Goal: Download file/media

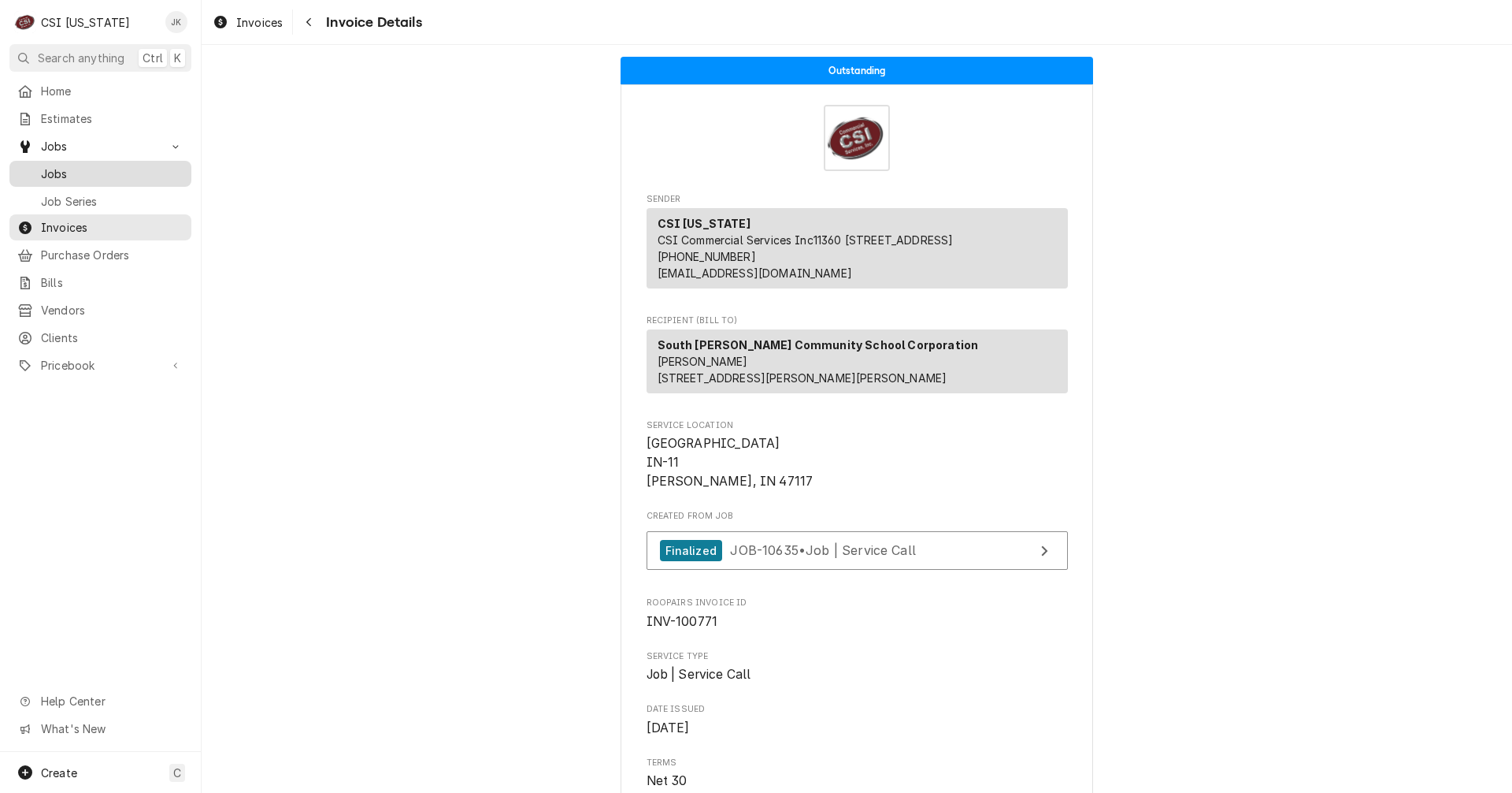
click at [57, 167] on span "Jobs" at bounding box center [112, 174] width 143 height 17
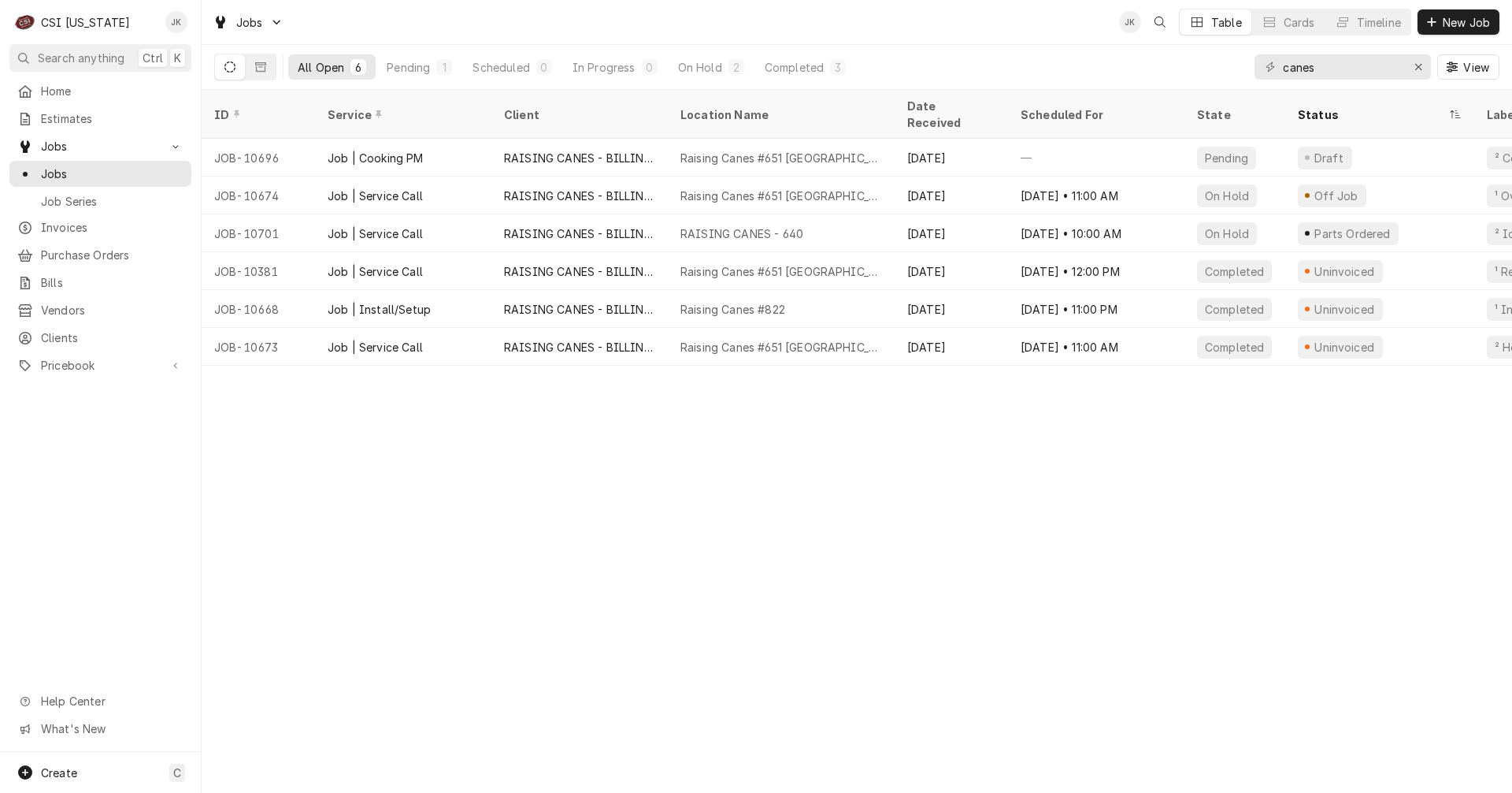
click at [417, 66] on div "Pending" at bounding box center [408, 68] width 44 height 17
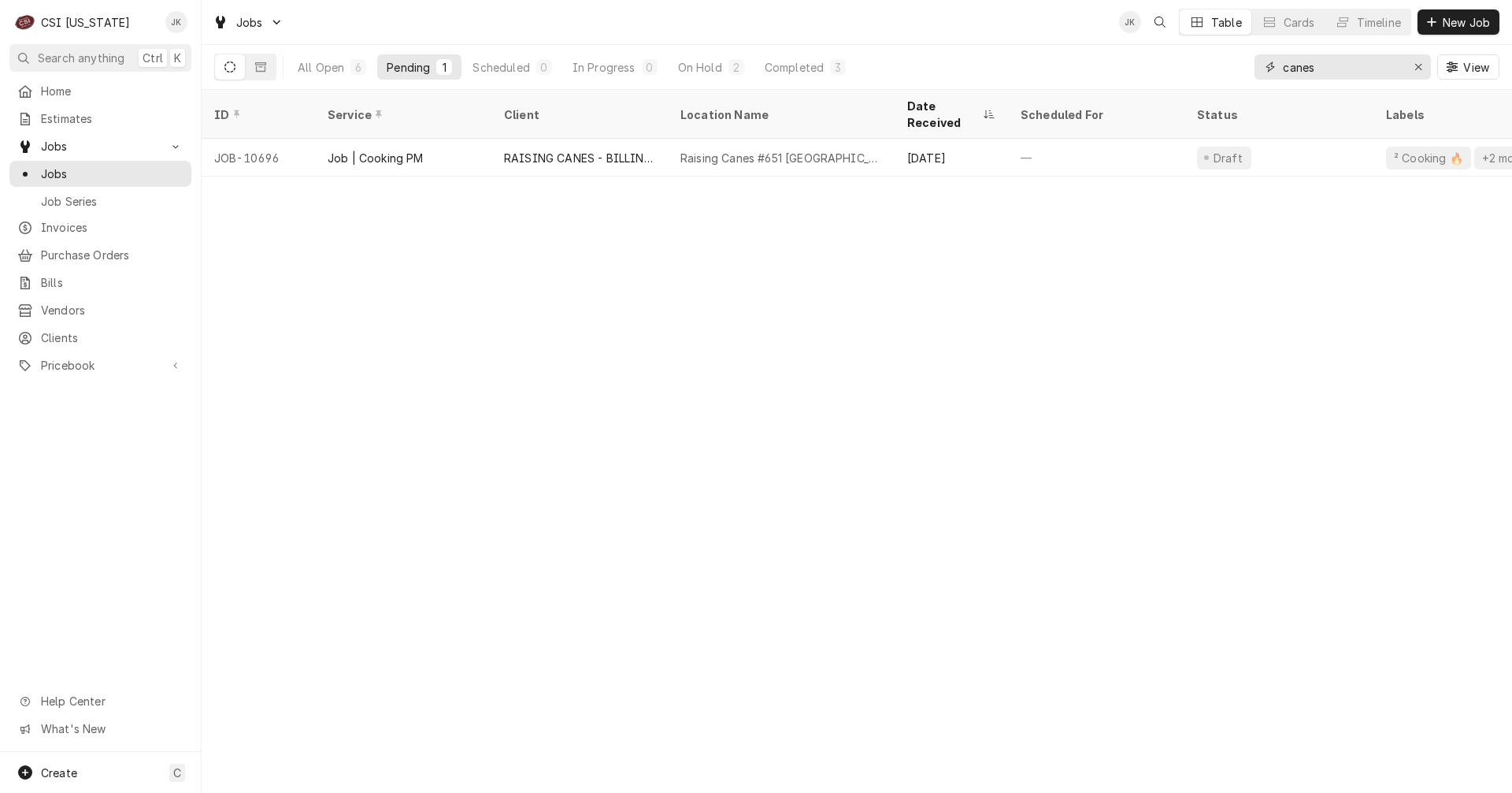
drag, startPoint x: 1331, startPoint y: 67, endPoint x: 1177, endPoint y: 56, distance: 154.4
click at [1177, 56] on div "All Open 6 Pending 1 Scheduled 0 In Progress 0 On Hold 2 Completed 3 canes View" at bounding box center [857, 66] width 1285 height 44
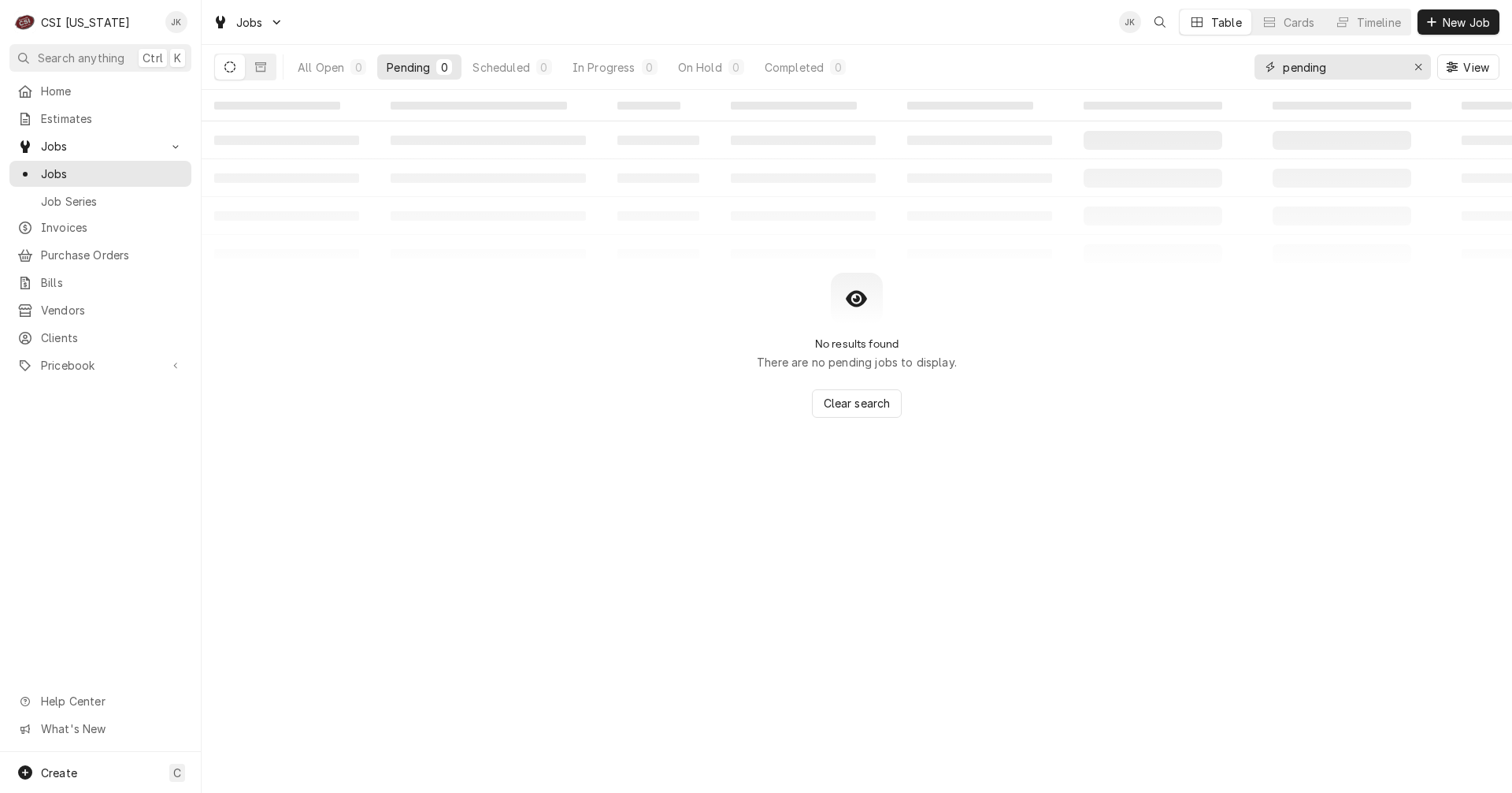
drag, startPoint x: 1265, startPoint y: 59, endPoint x: 1241, endPoint y: 59, distance: 24.0
click at [1241, 59] on div "All Open 0 Pending 0 Scheduled 0 In Progress 0 On Hold 0 Completed 0 pending Vi…" at bounding box center [857, 66] width 1285 height 44
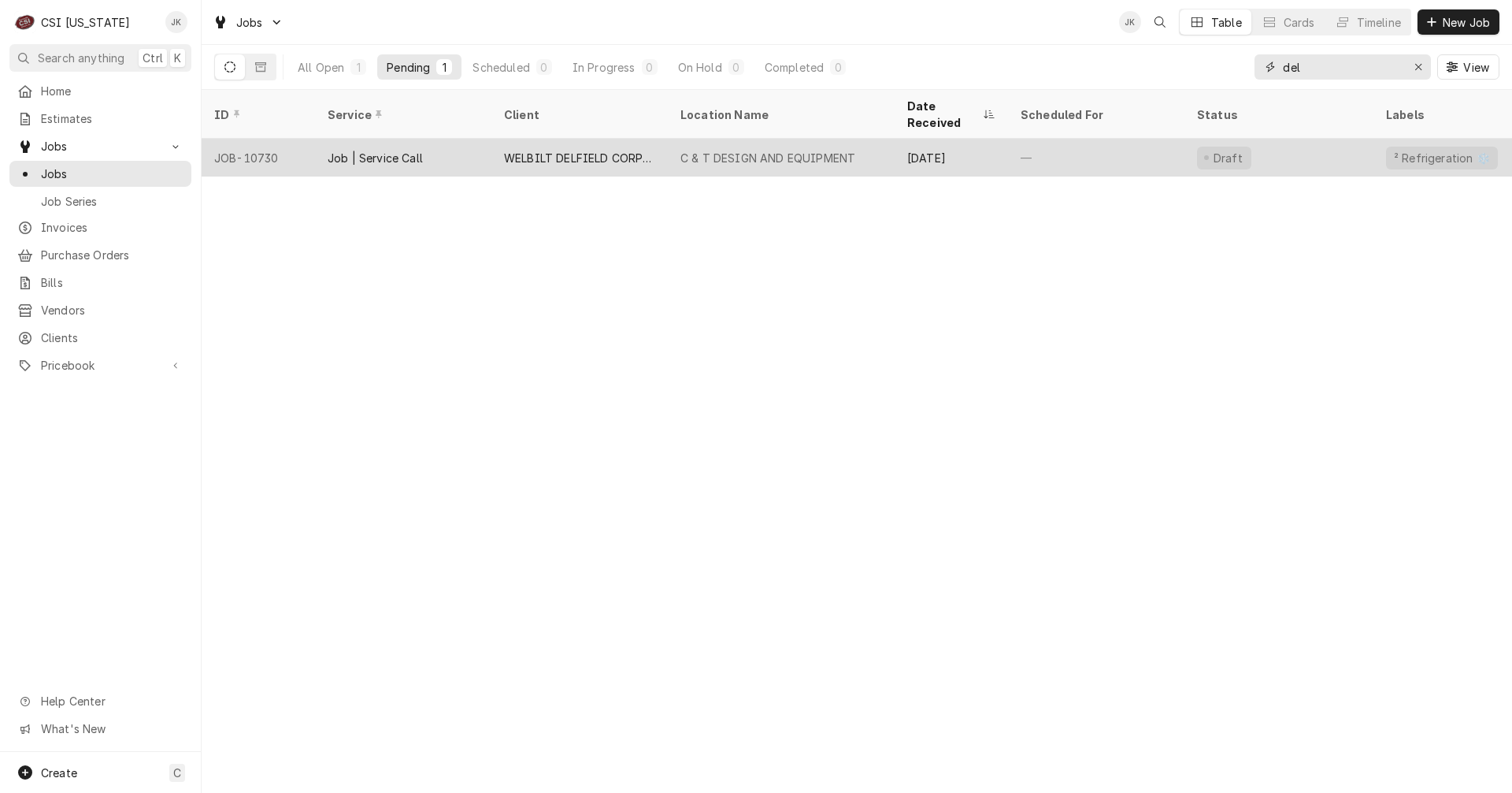
type input "del"
click at [600, 149] on div "WELBILT DELFIELD CORPORATION" at bounding box center [579, 158] width 151 height 17
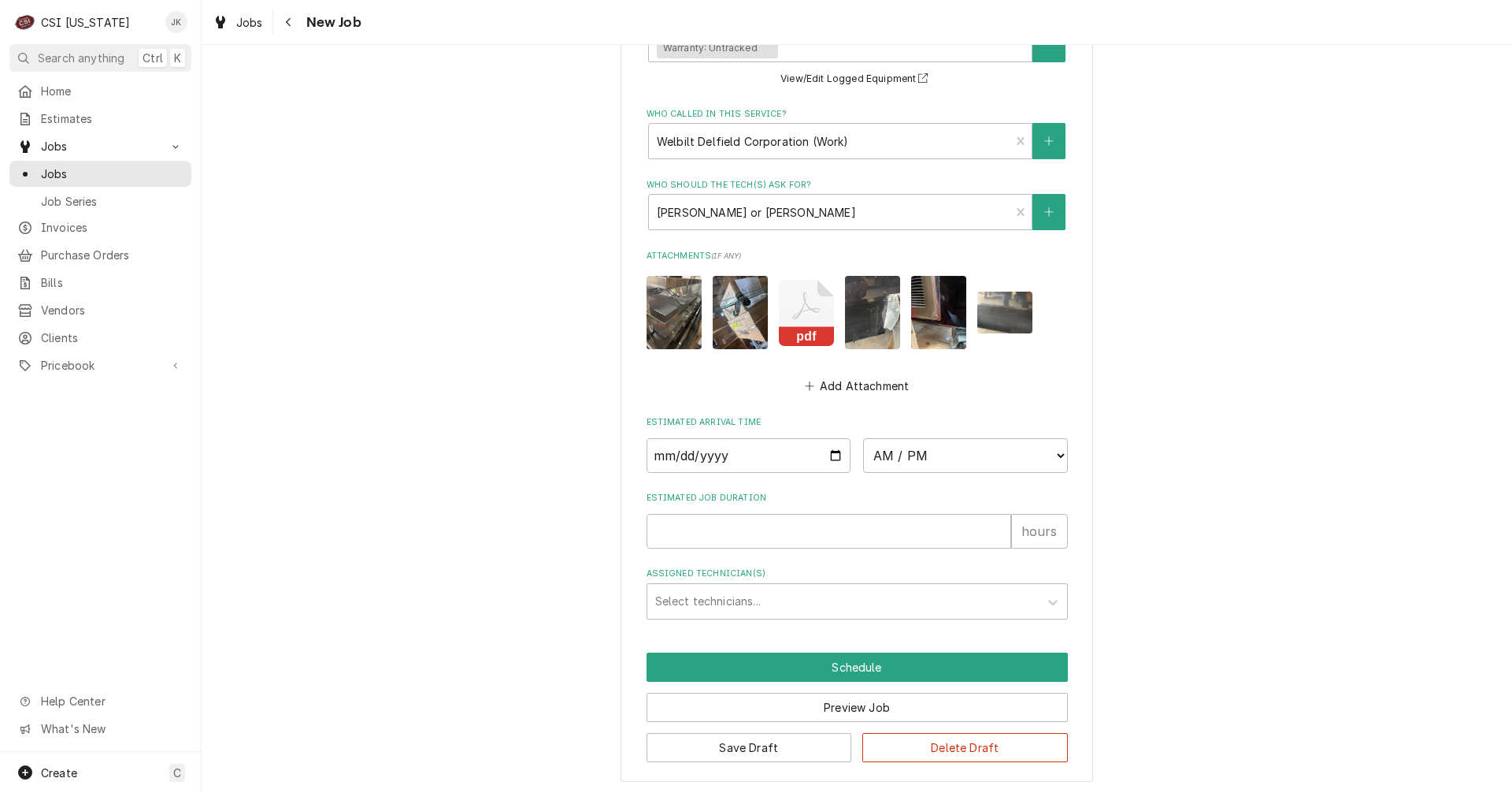
scroll to position [1512, 0]
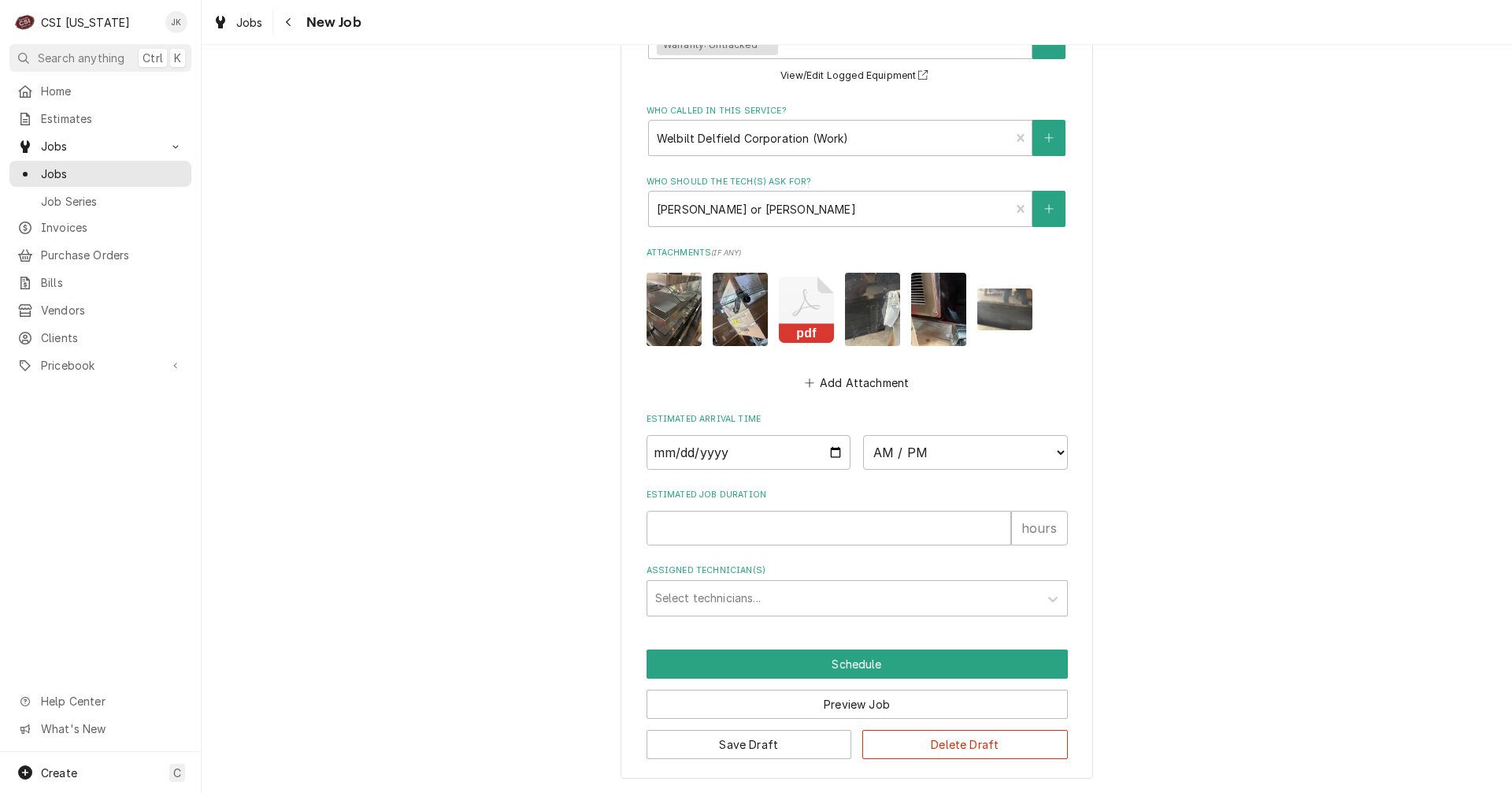
click at [798, 318] on icon "Attachments" at bounding box center [806, 309] width 55 height 66
type textarea "x"
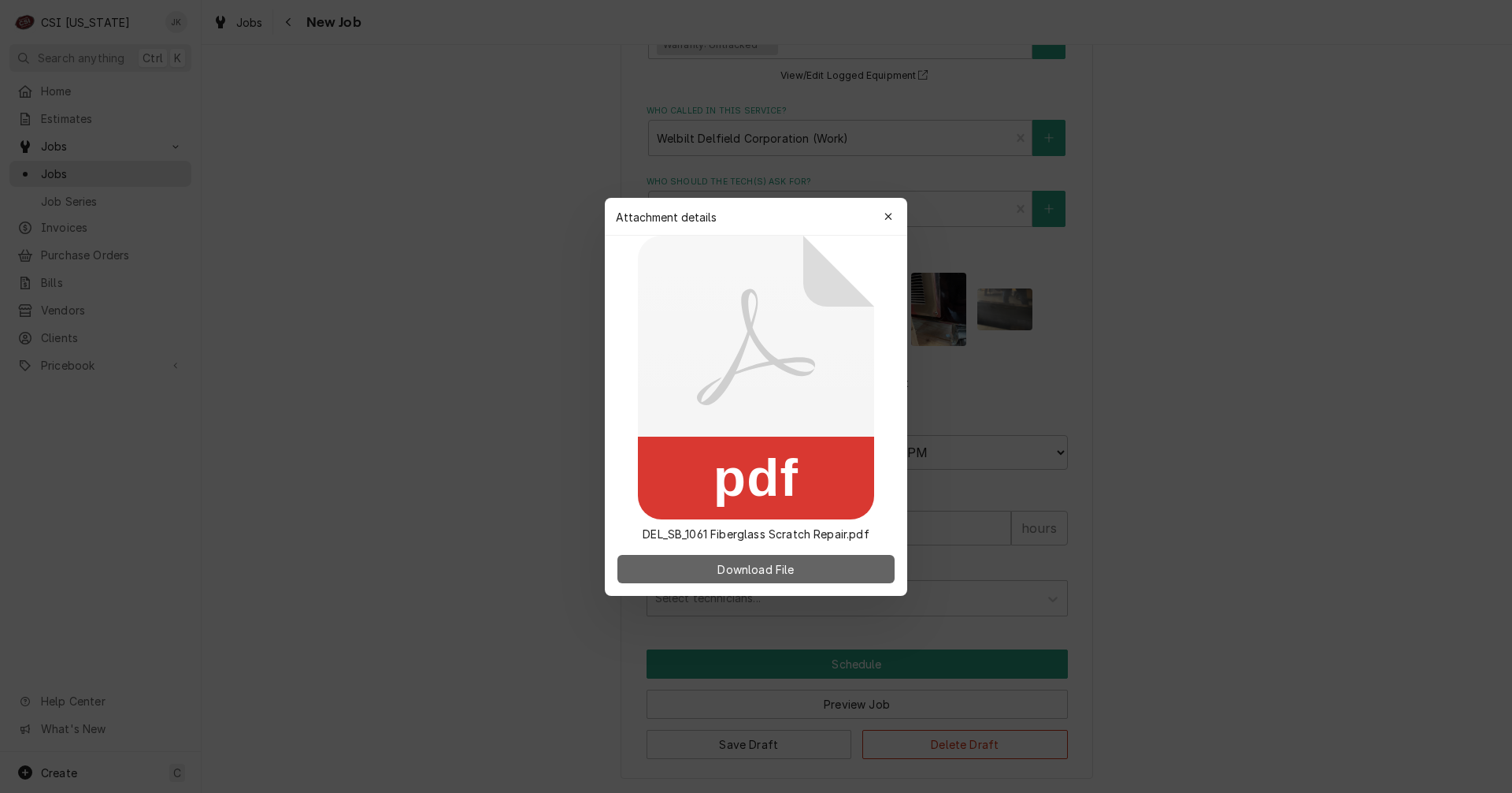
click at [723, 568] on span "Download File" at bounding box center [756, 569] width 82 height 17
click at [884, 212] on icon "button" at bounding box center [888, 216] width 9 height 11
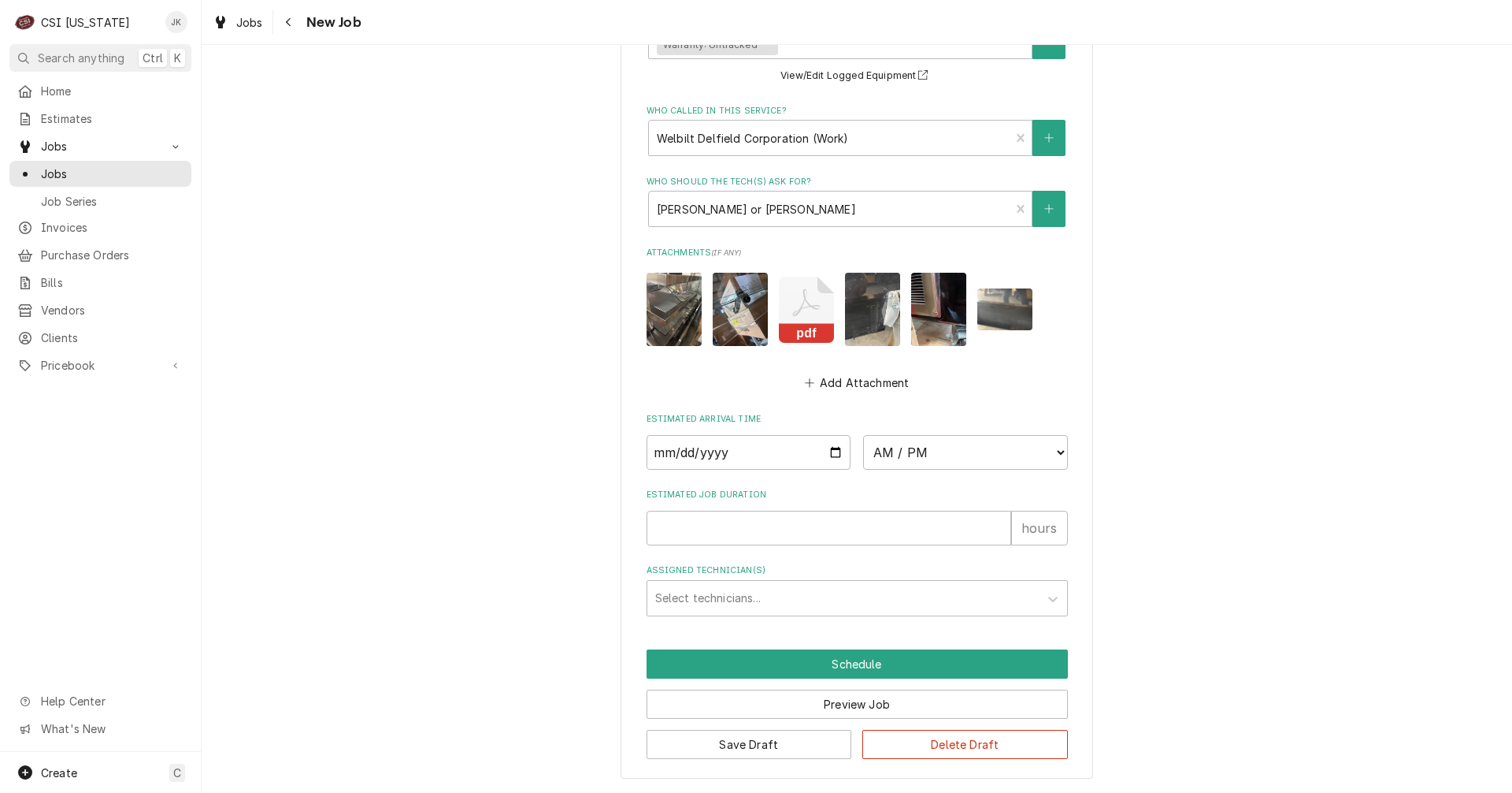
click at [679, 317] on img "Attachments" at bounding box center [674, 309] width 55 height 73
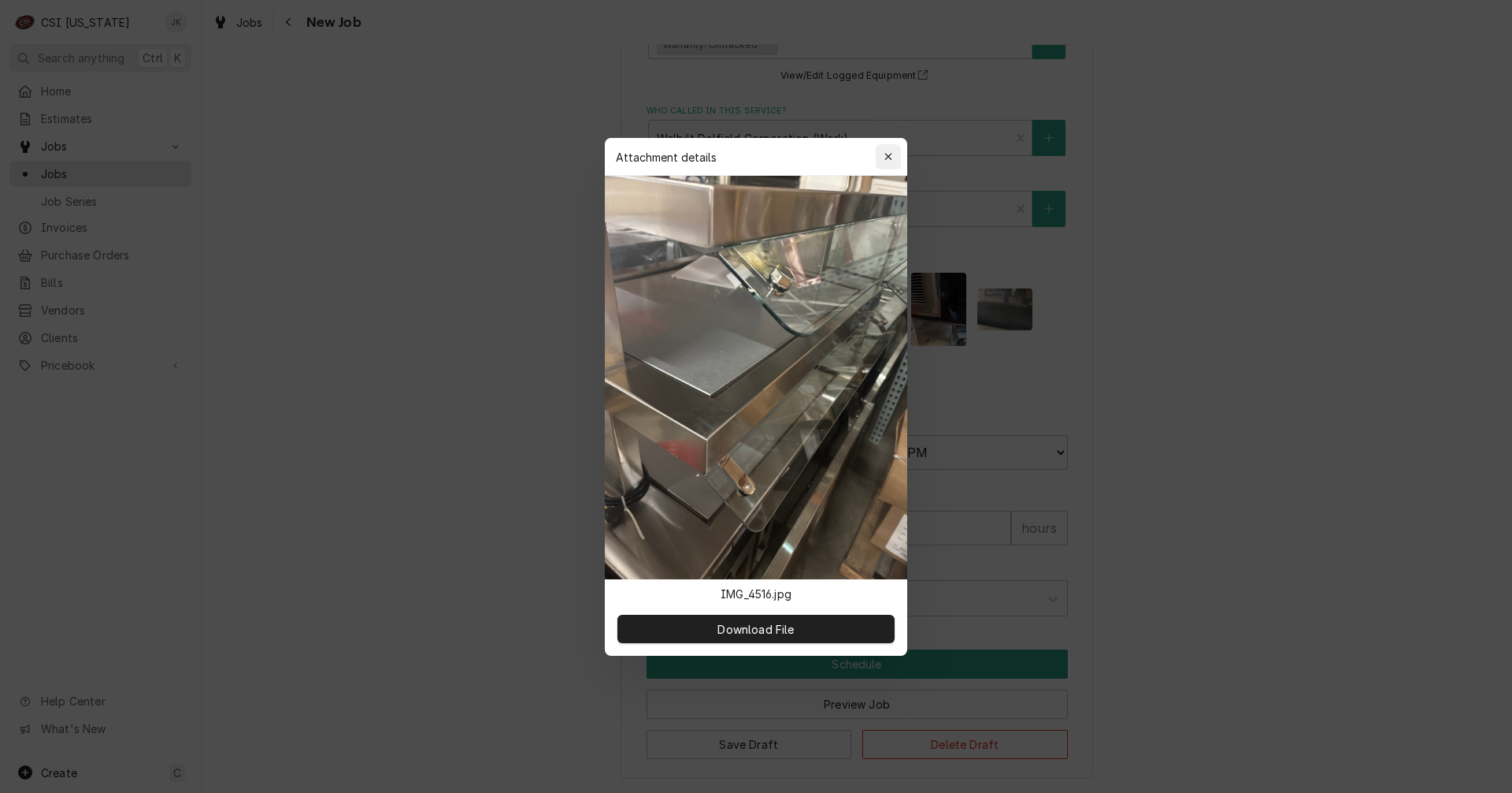
click at [900, 163] on button "button" at bounding box center [888, 157] width 26 height 26
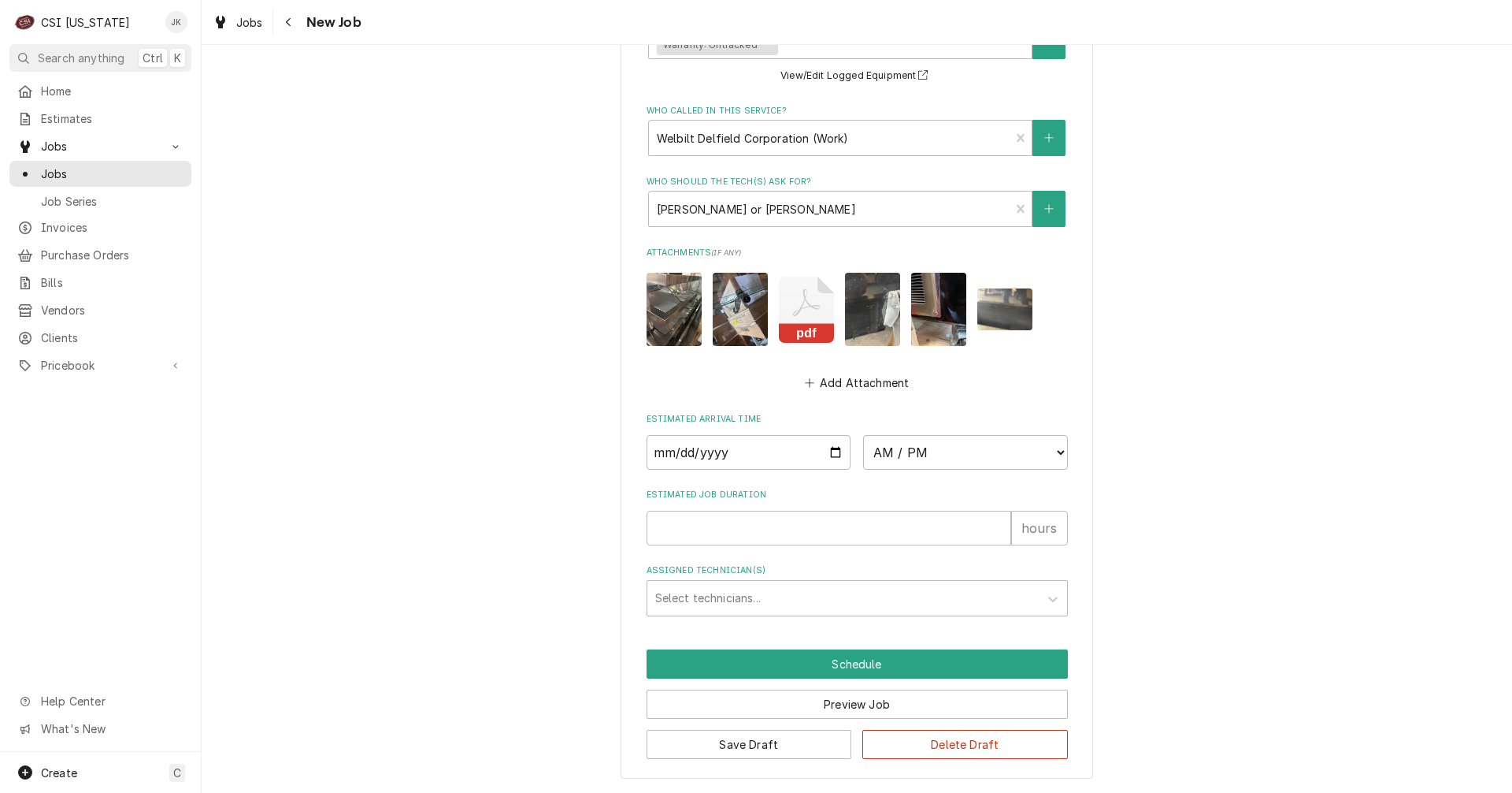
click at [745, 319] on img "Attachments" at bounding box center [740, 309] width 55 height 73
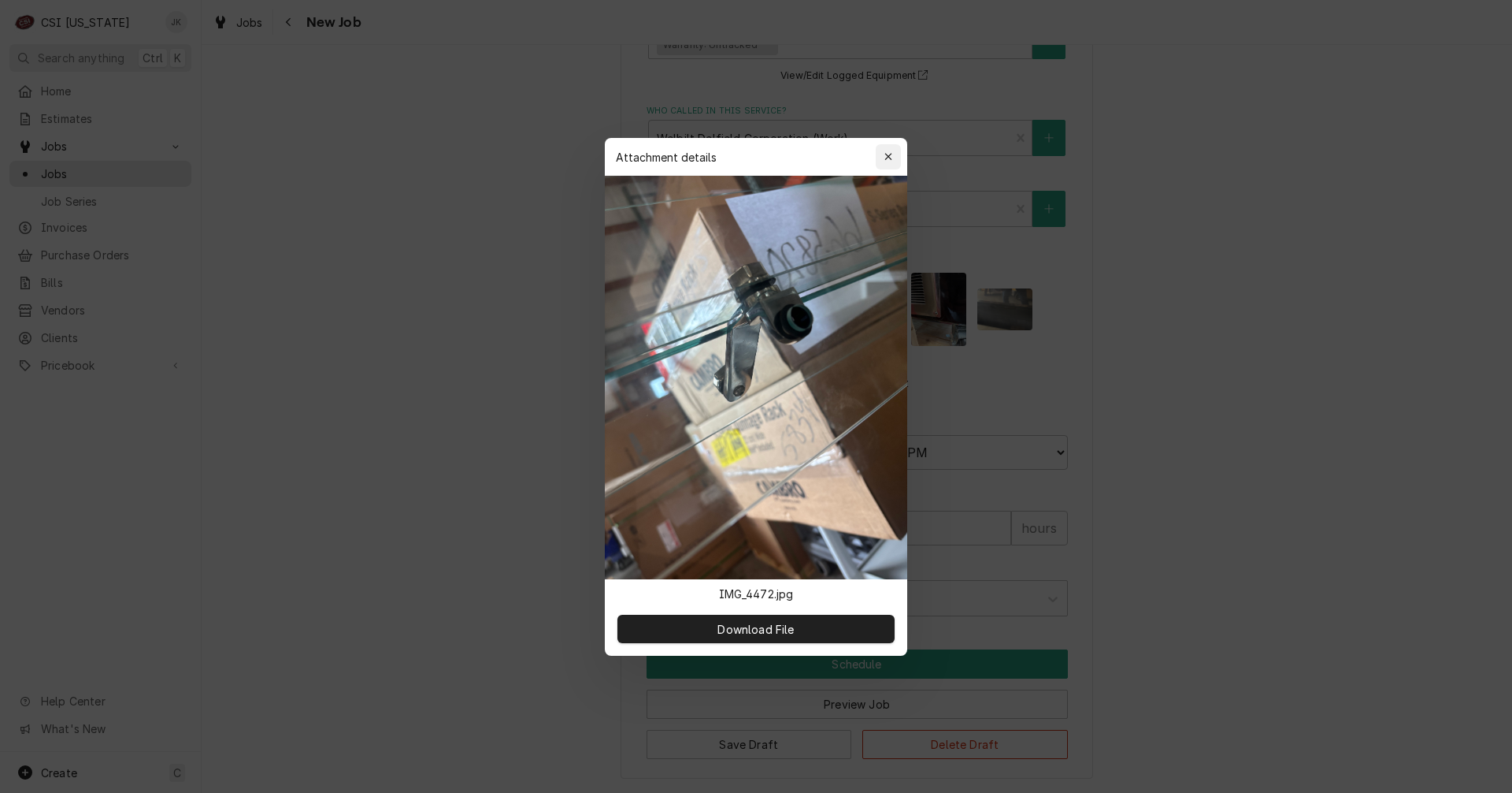
click at [885, 149] on div "button" at bounding box center [888, 156] width 16 height 16
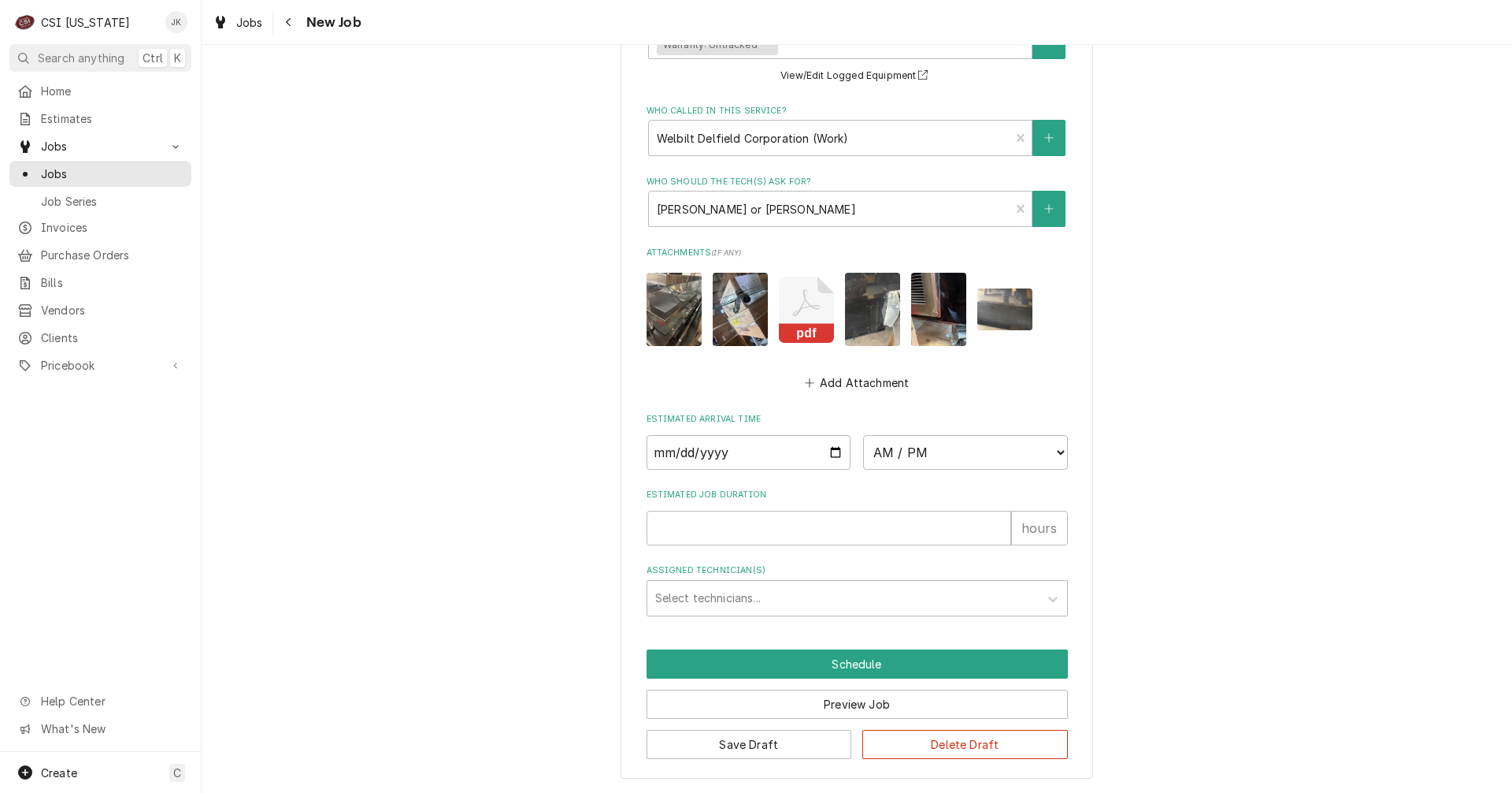
click at [658, 306] on img "Attachments" at bounding box center [674, 309] width 55 height 73
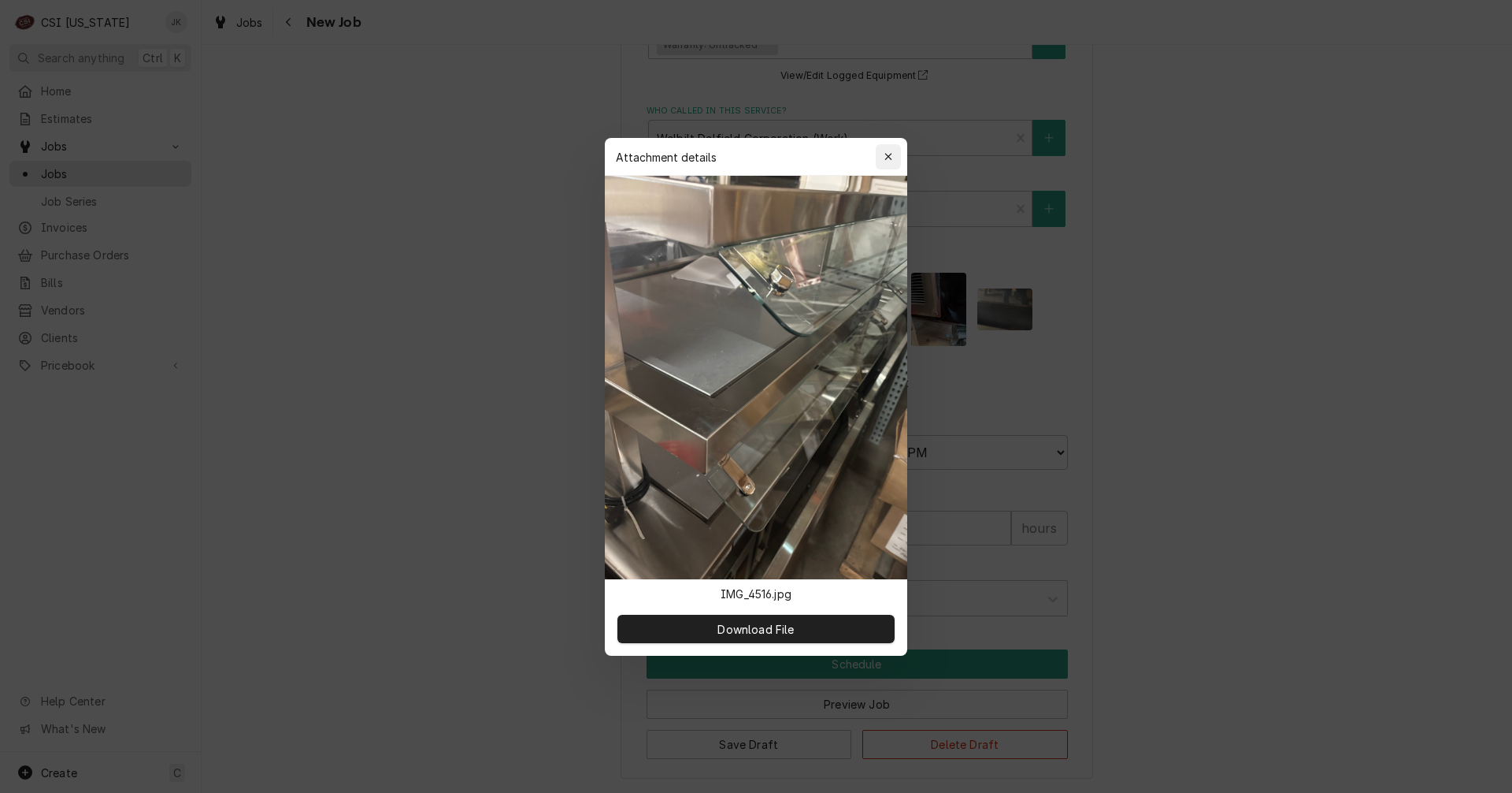
click at [885, 163] on div "button" at bounding box center [888, 156] width 16 height 16
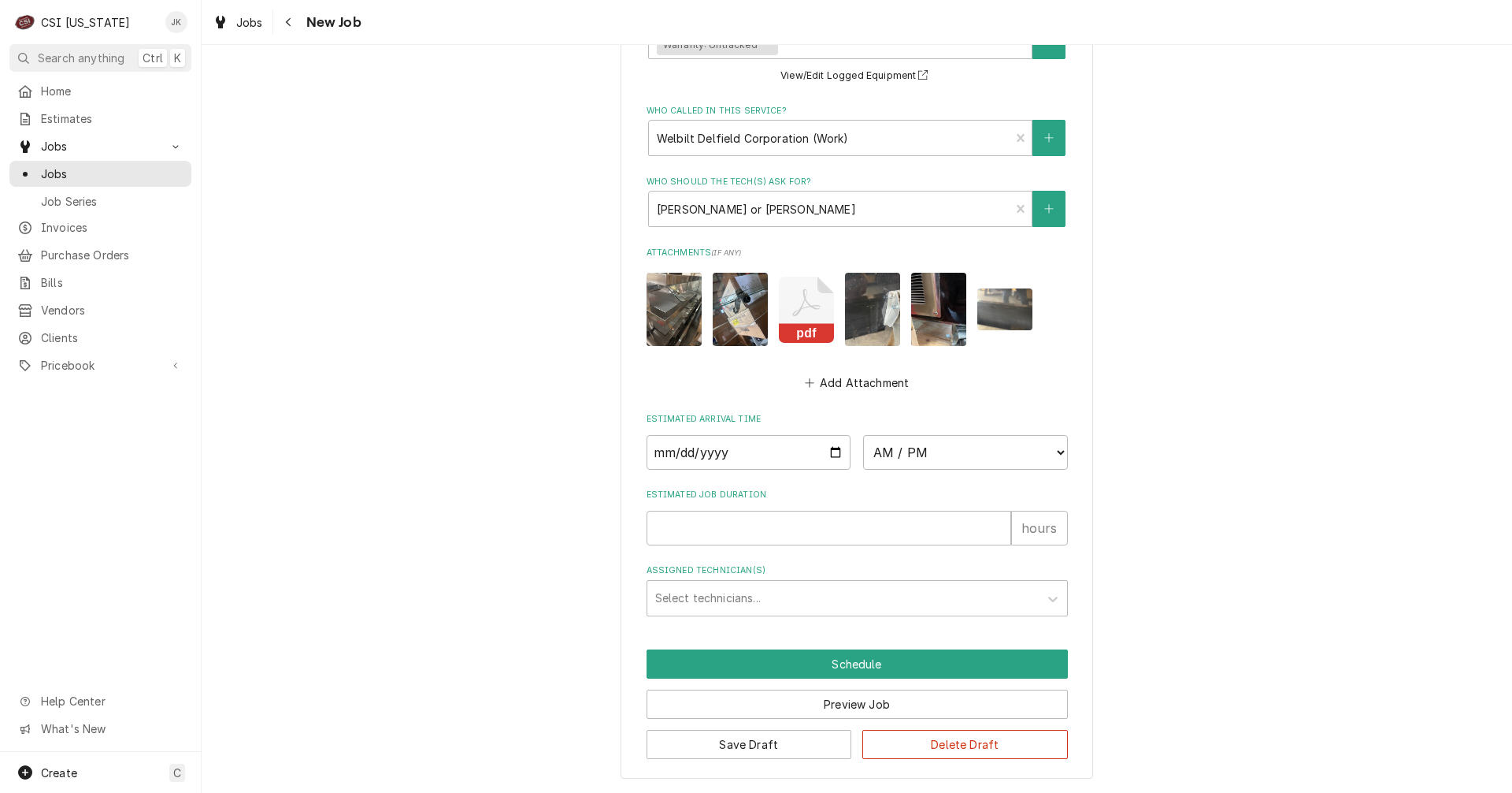
click at [744, 309] on img "Attachments" at bounding box center [740, 309] width 55 height 73
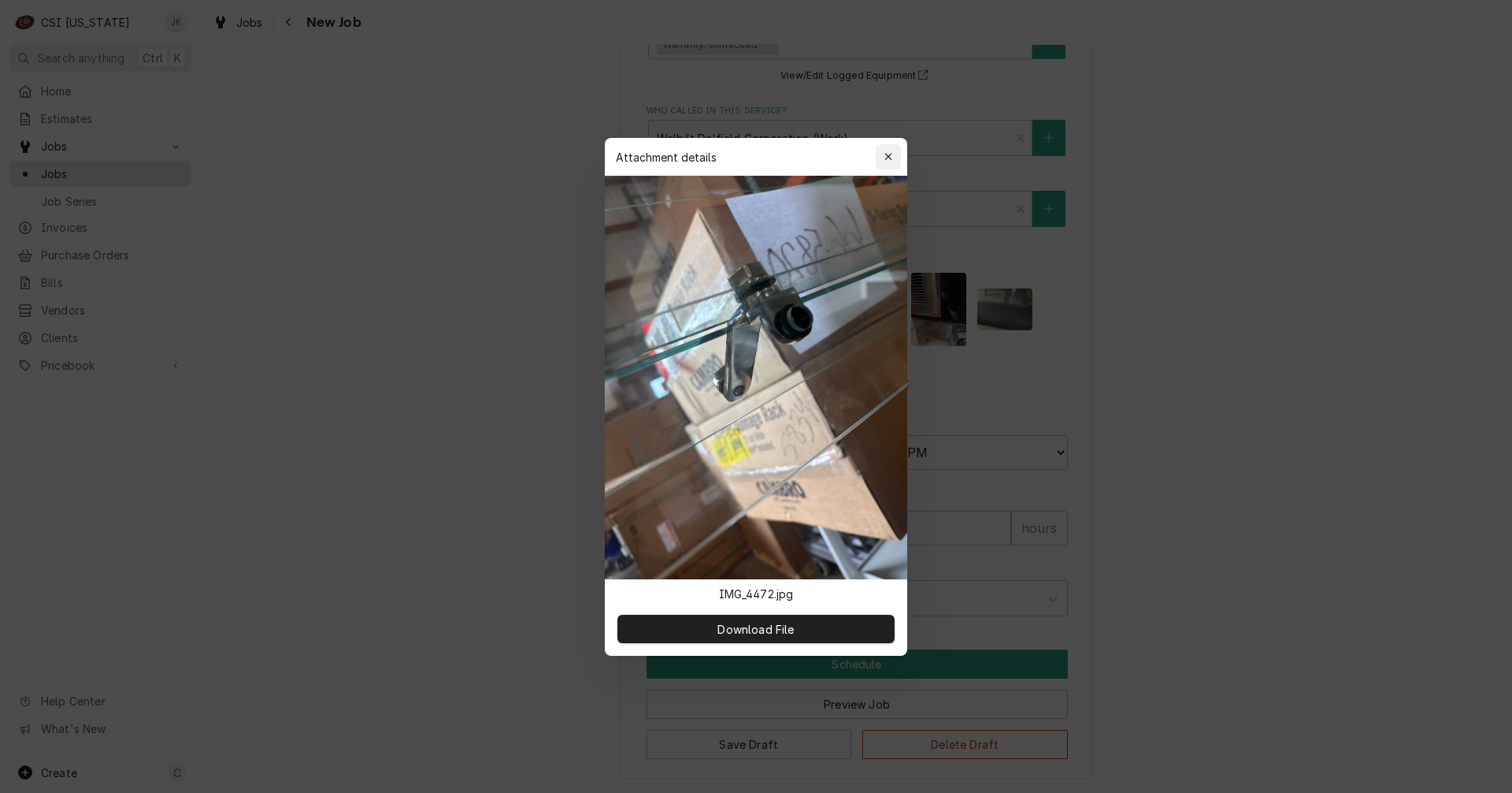
click at [892, 158] on icon "button" at bounding box center [888, 156] width 9 height 11
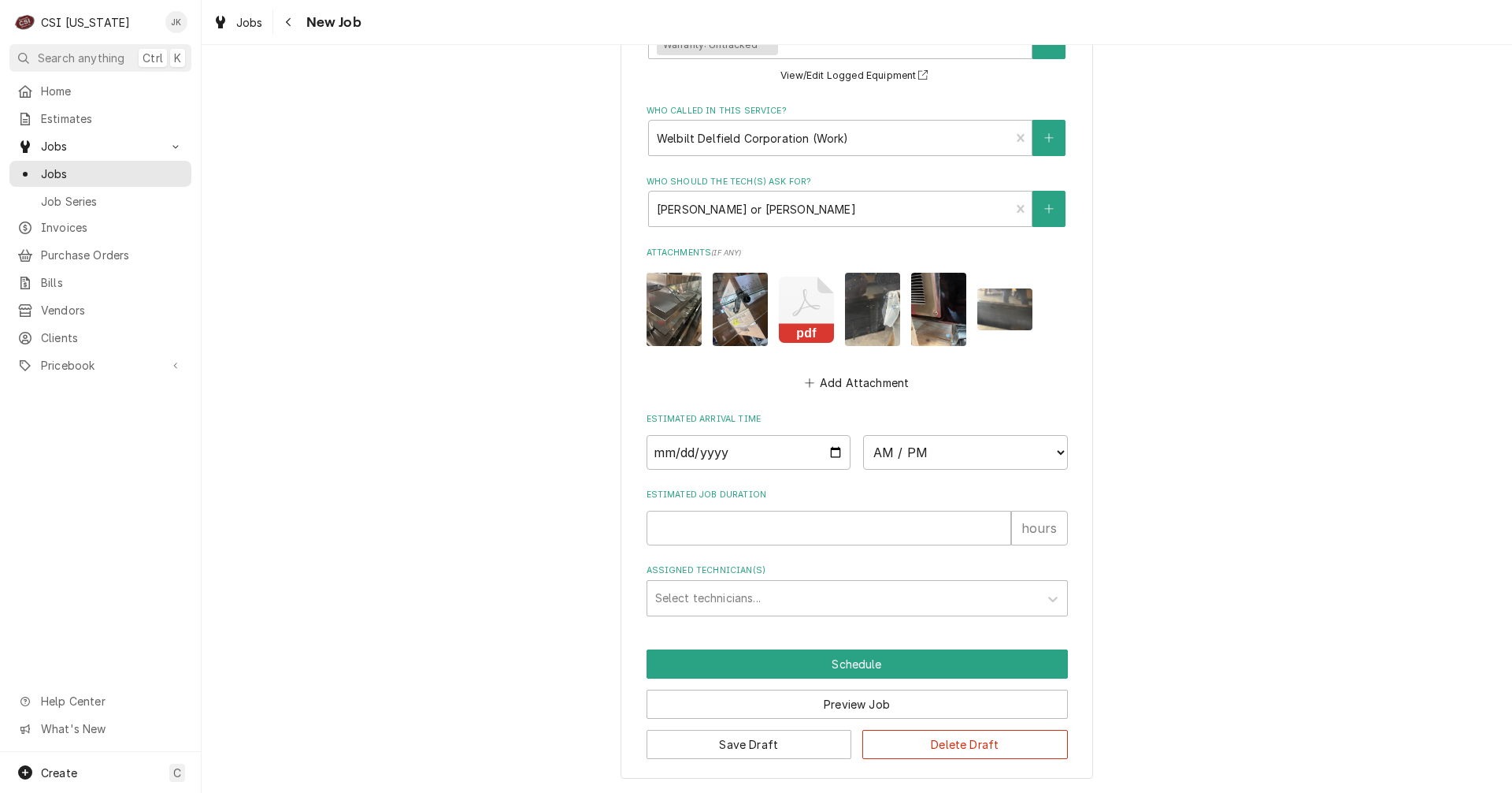
click at [868, 314] on img "Attachments" at bounding box center [873, 309] width 55 height 73
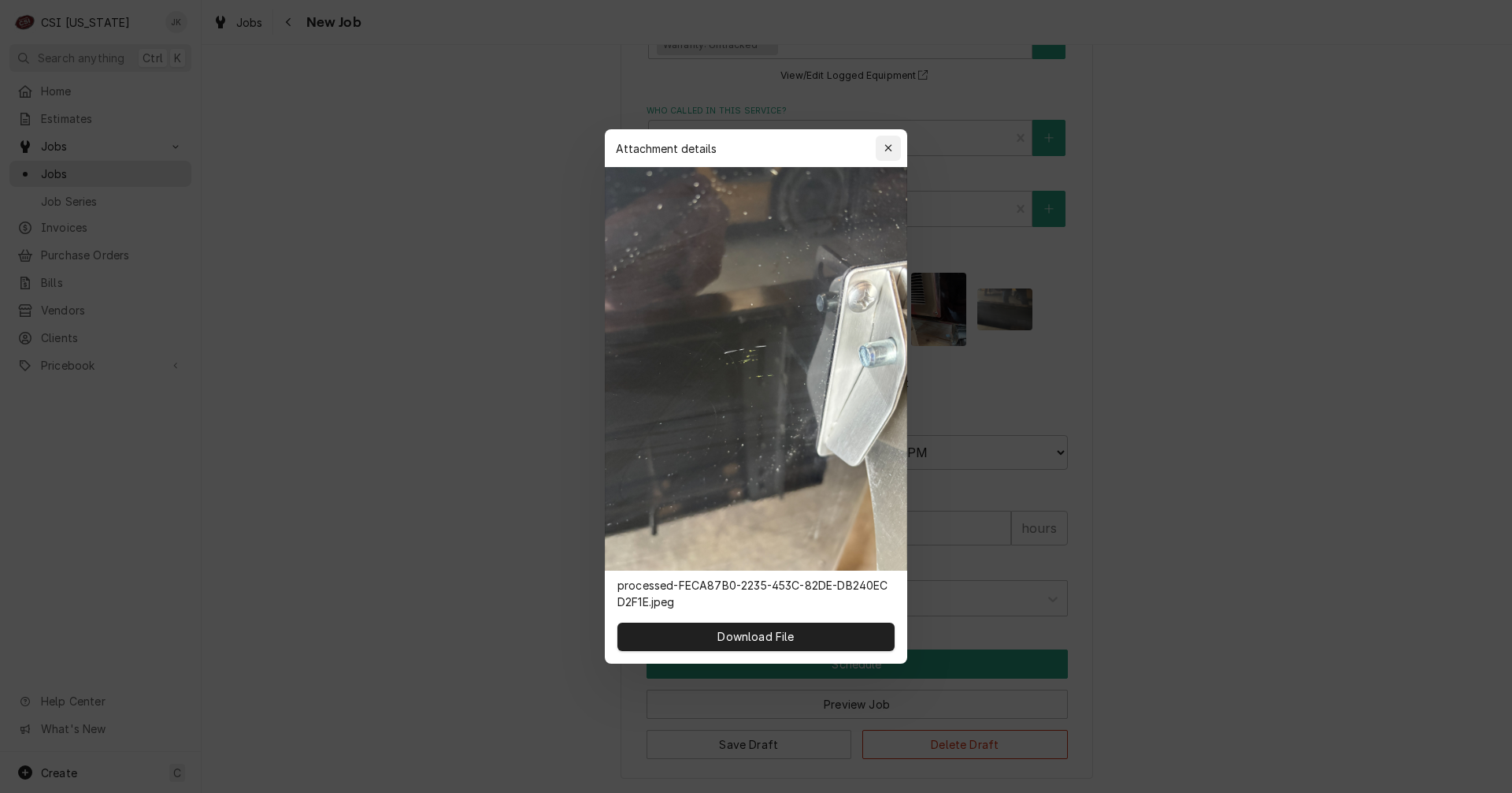
click at [888, 153] on div "button" at bounding box center [888, 148] width 16 height 16
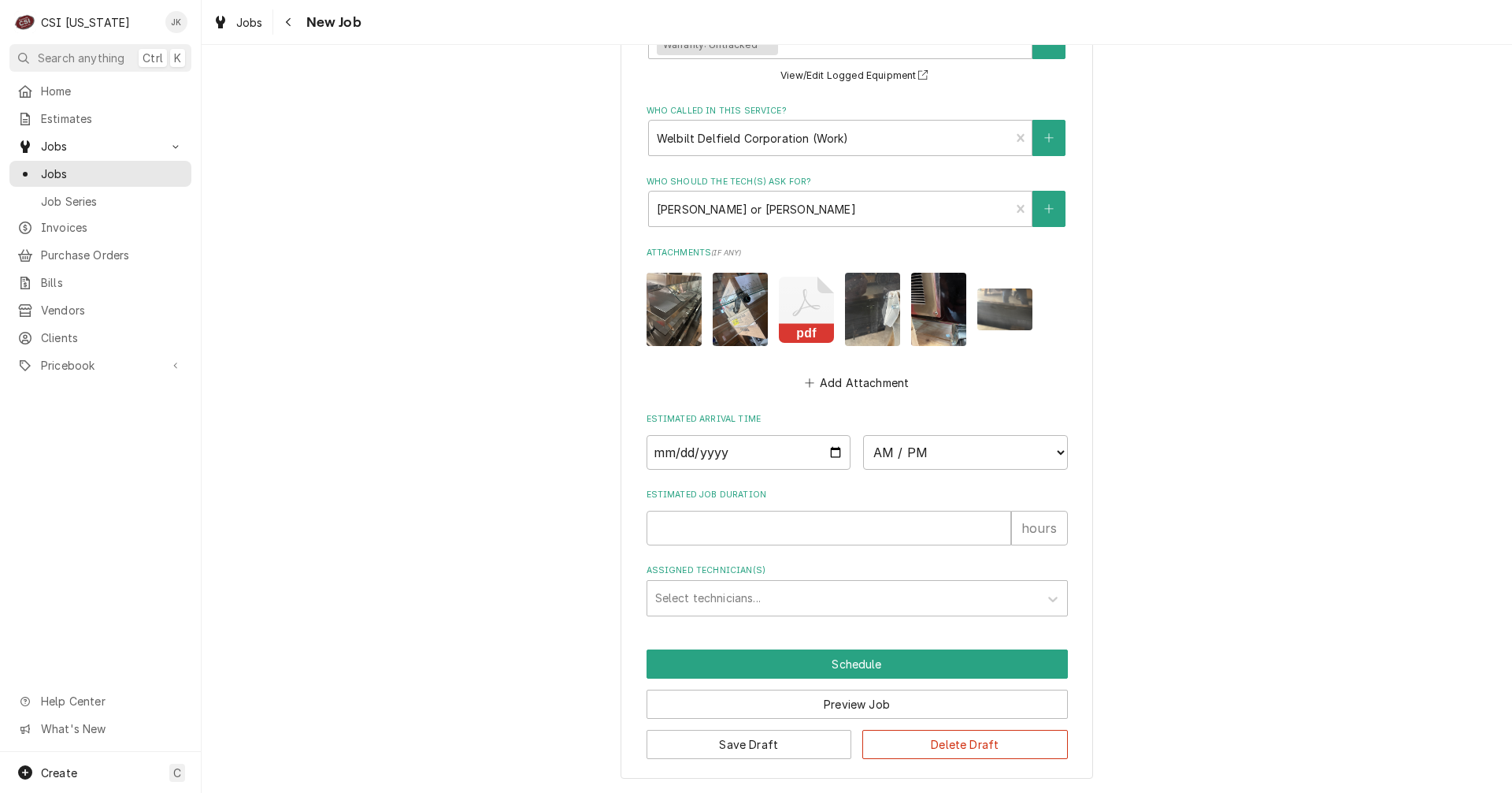
click at [935, 306] on img "Attachments" at bounding box center [939, 309] width 55 height 73
click at [927, 315] on img "Attachments" at bounding box center [939, 309] width 55 height 73
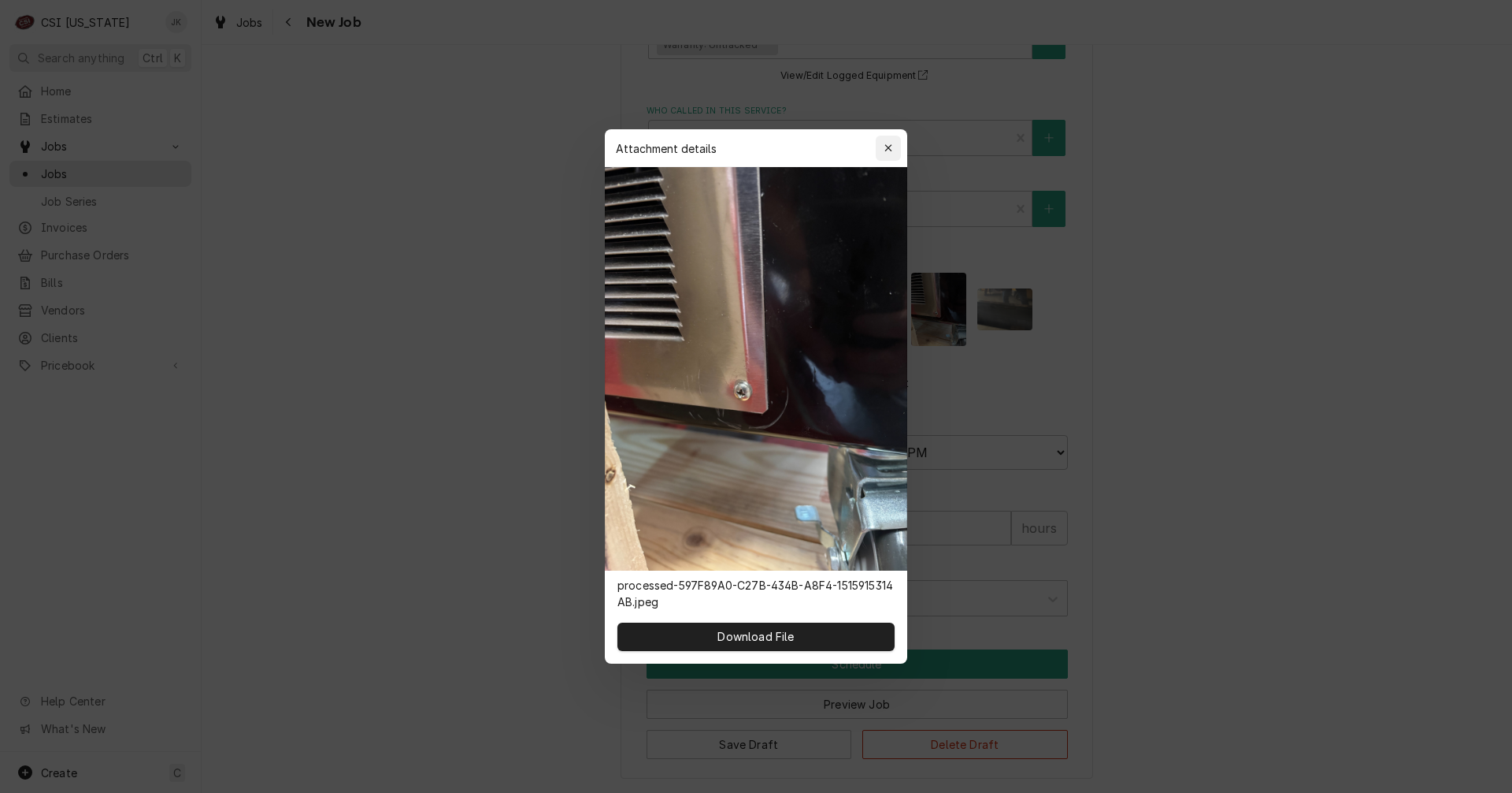
click at [886, 152] on icon "button" at bounding box center [888, 148] width 9 height 11
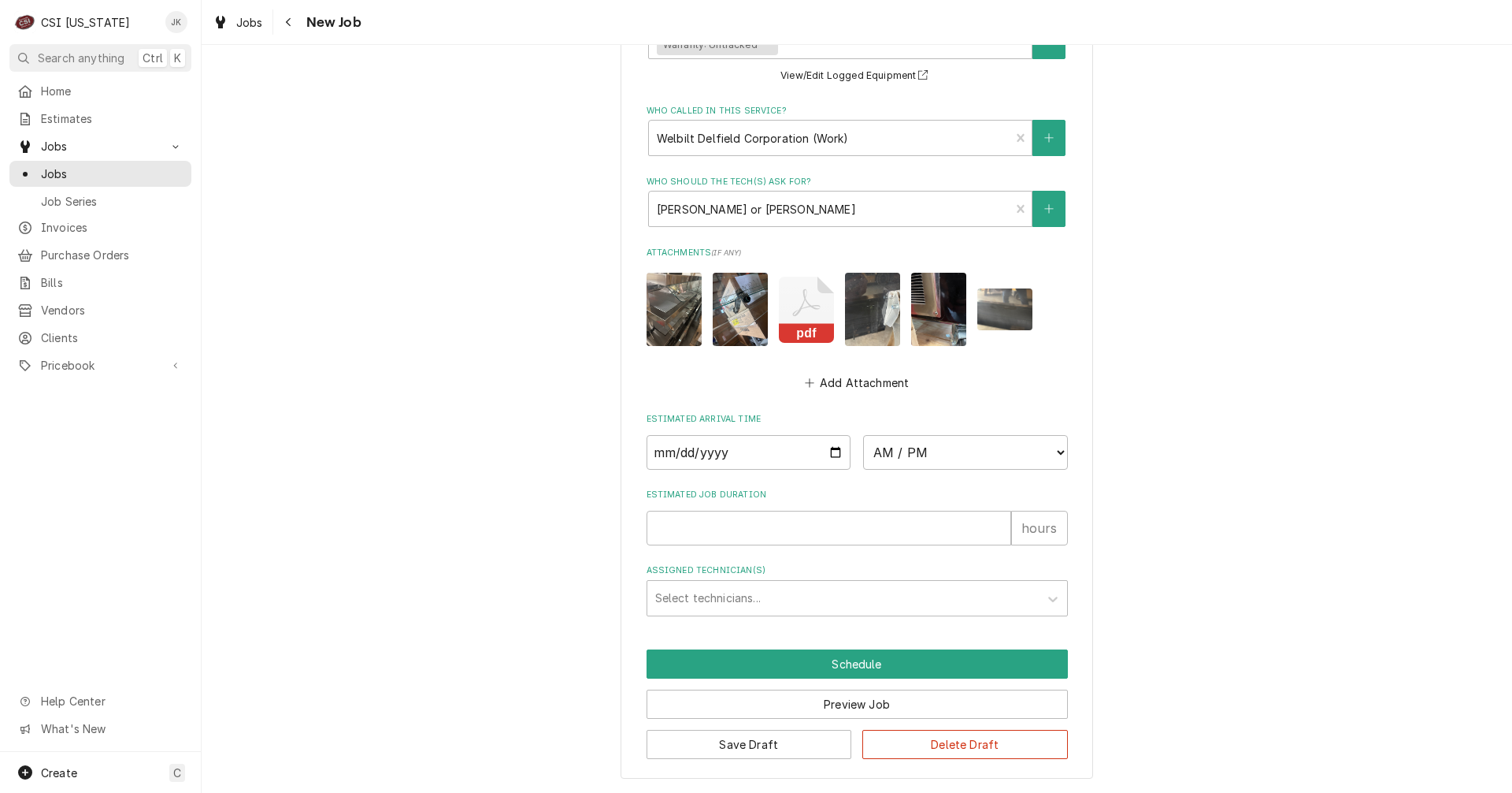
click at [945, 312] on img "Attachments" at bounding box center [939, 309] width 55 height 73
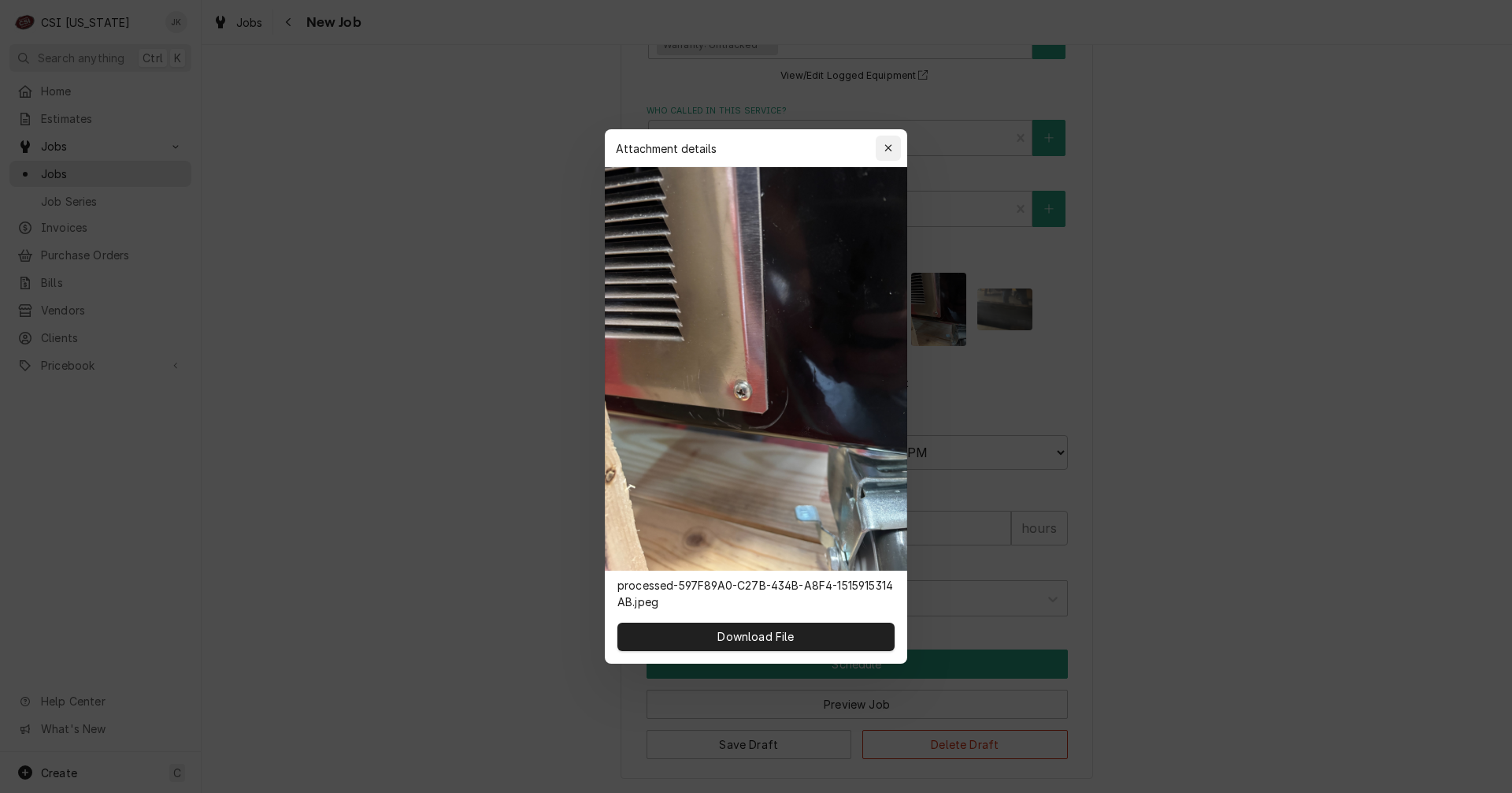
click at [879, 144] on button "button" at bounding box center [888, 148] width 26 height 26
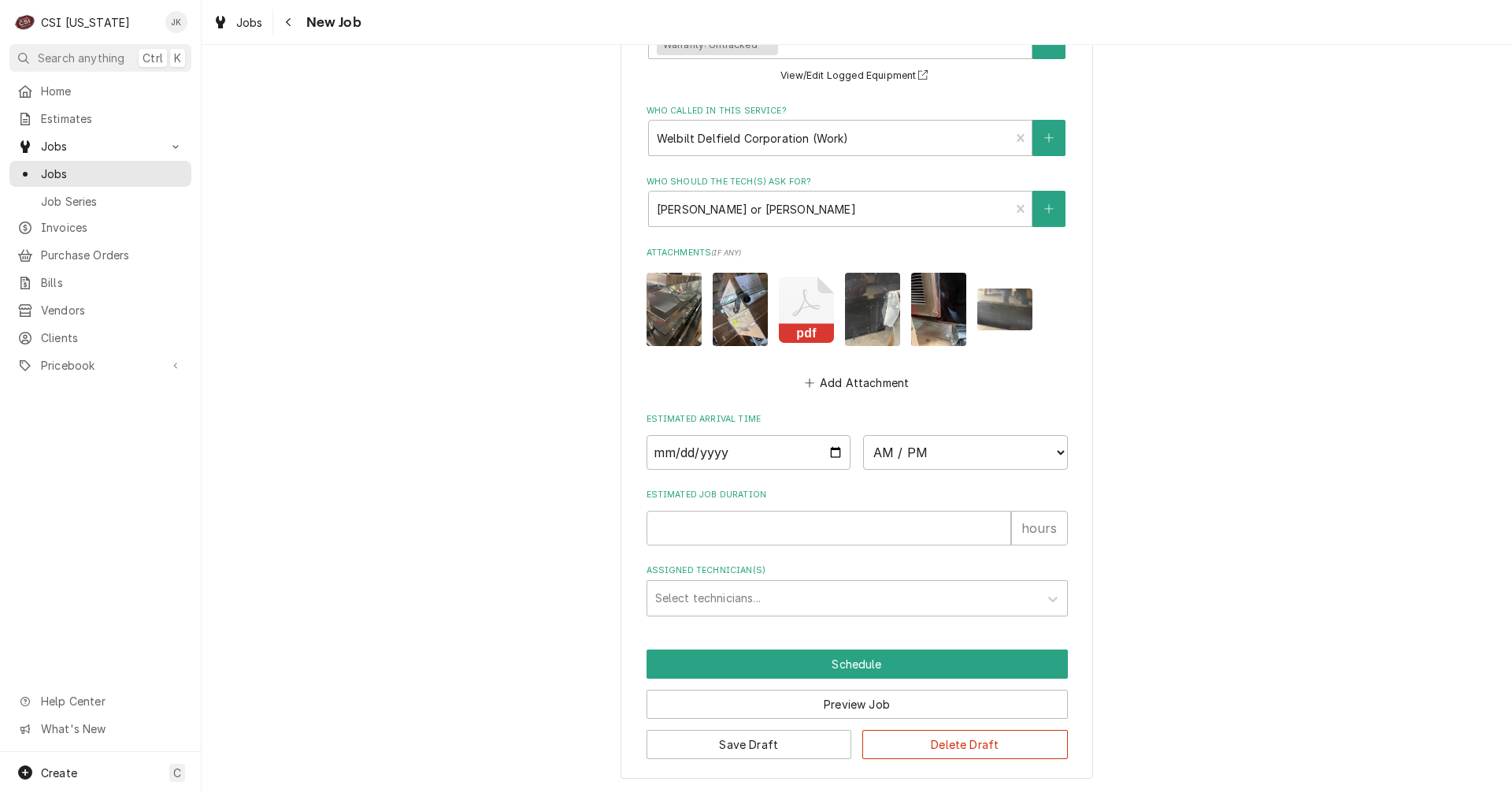
click at [997, 312] on img "Attachments" at bounding box center [1005, 309] width 55 height 42
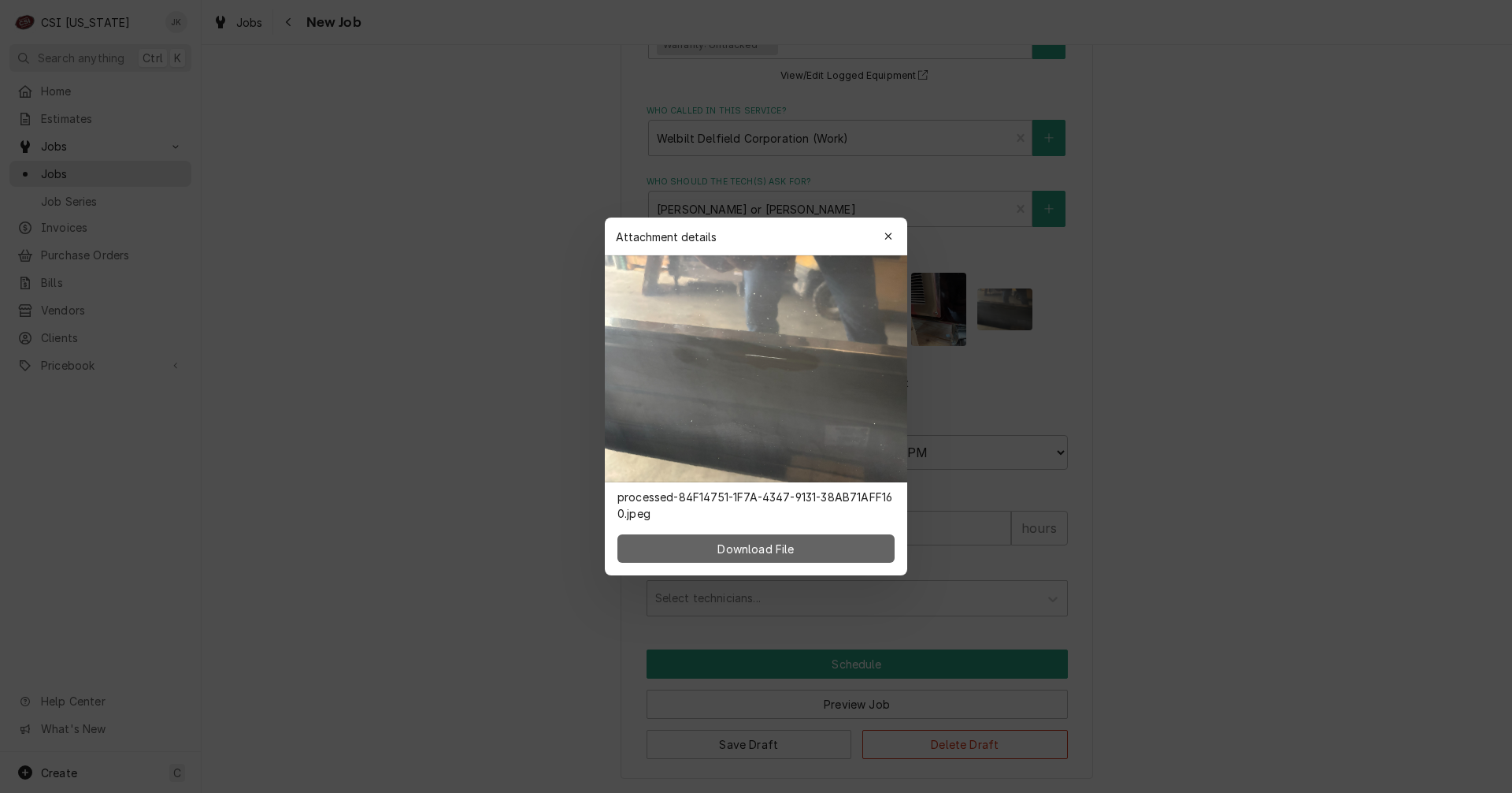
click at [800, 545] on button "Download File" at bounding box center [756, 548] width 277 height 28
click at [890, 235] on icon "button" at bounding box center [888, 236] width 7 height 7
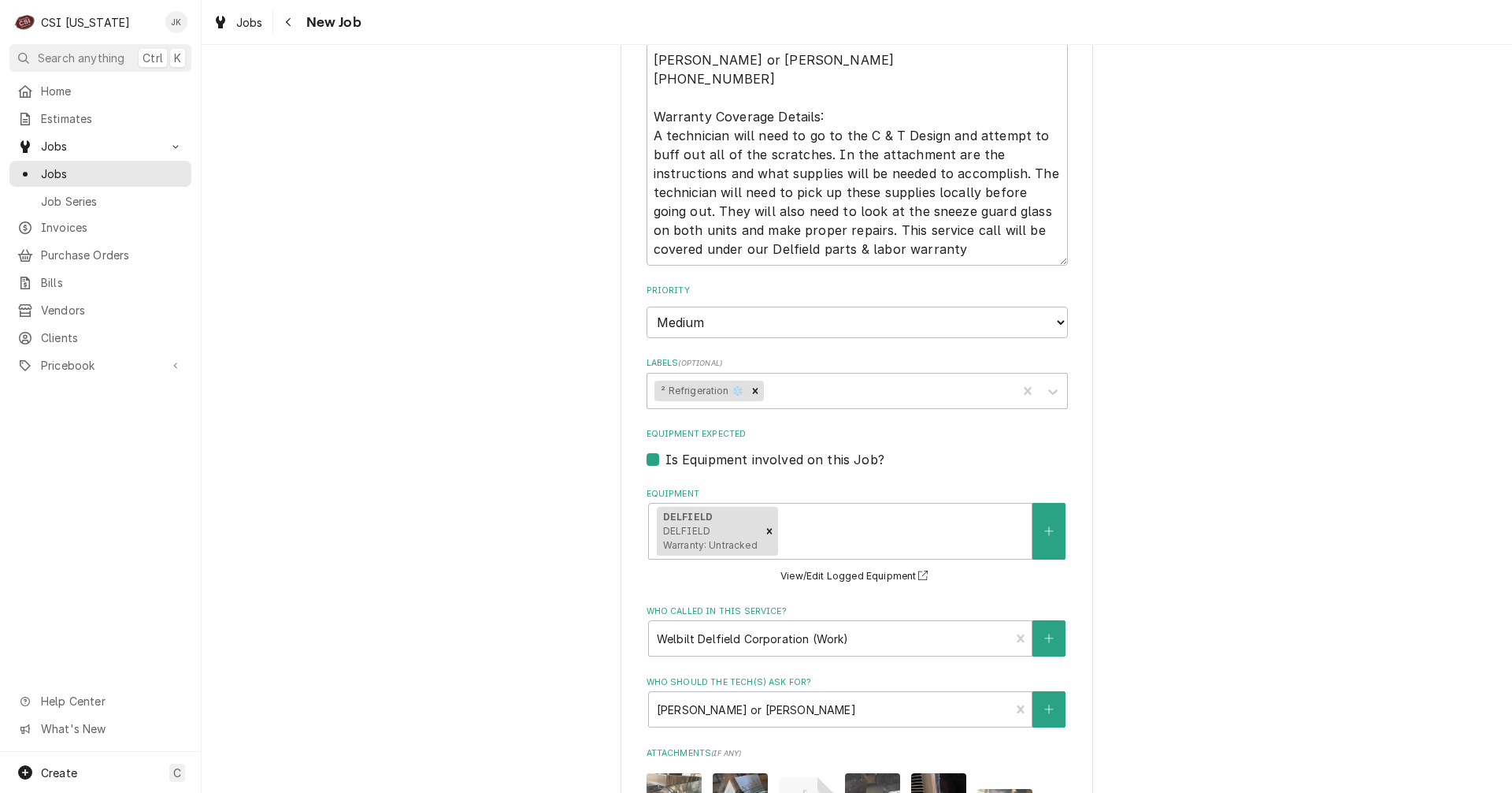
scroll to position [1433, 0]
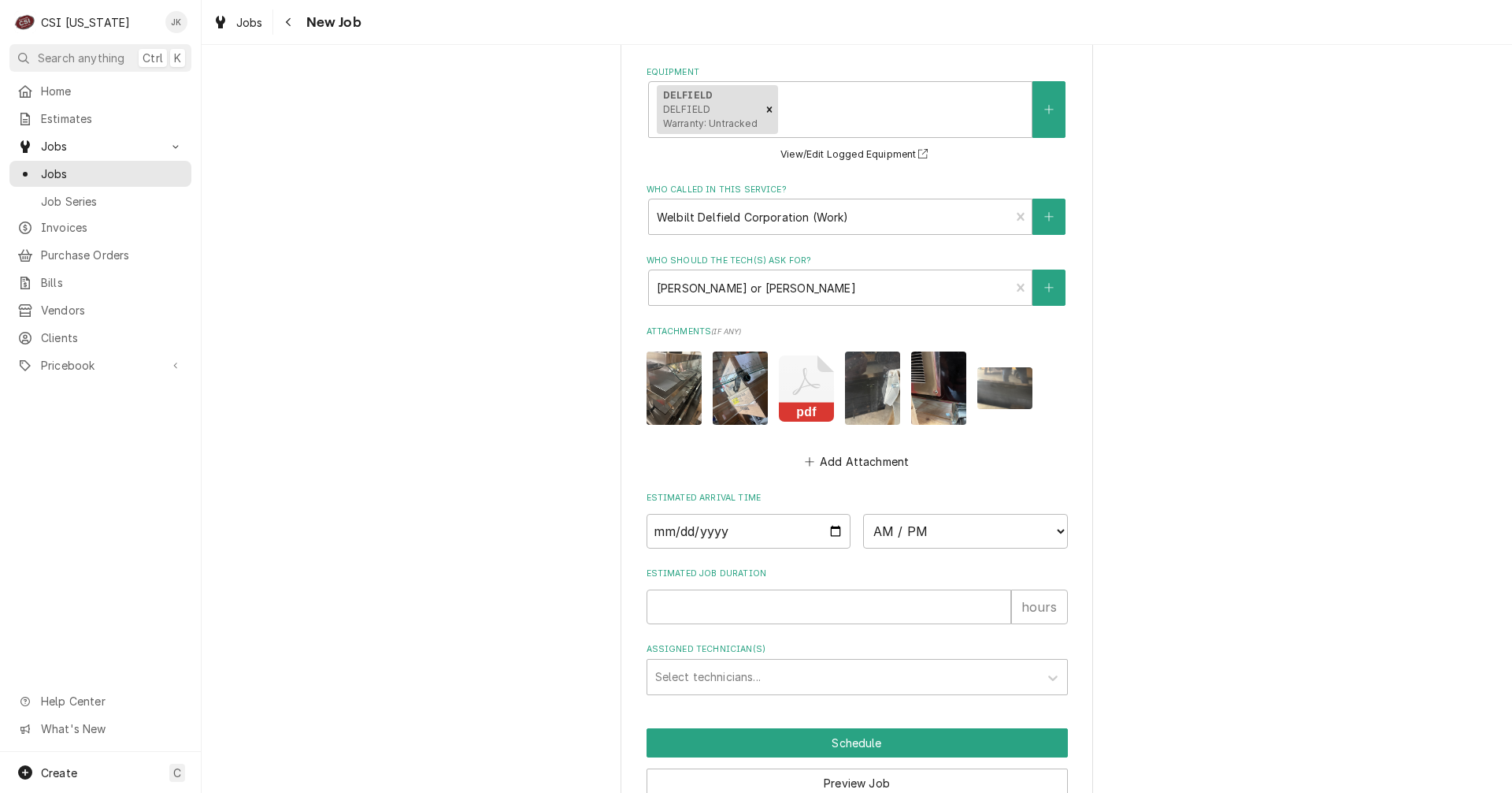
click at [740, 404] on img "Attachments" at bounding box center [740, 388] width 55 height 73
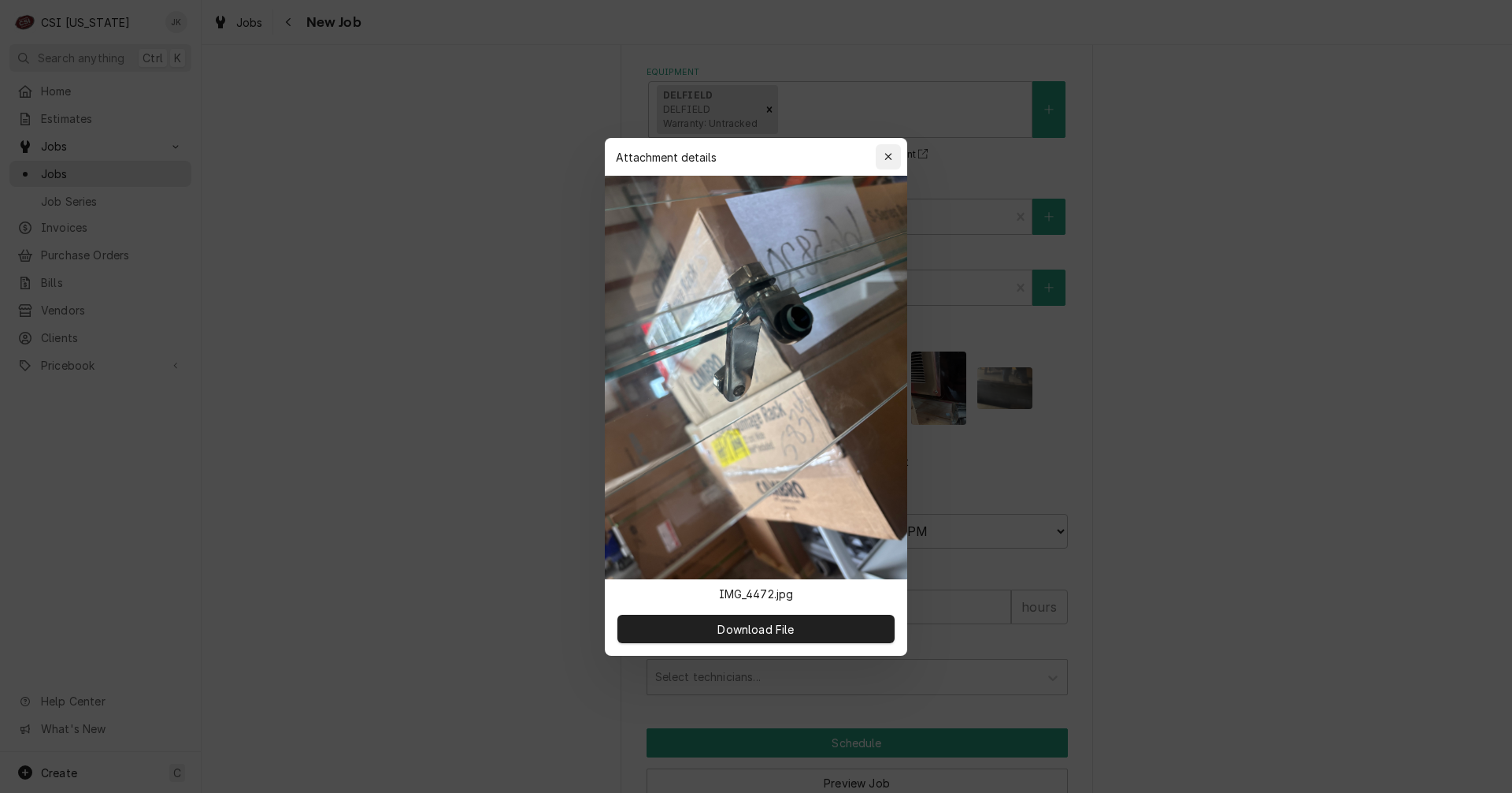
click at [890, 158] on icon "button" at bounding box center [888, 156] width 7 height 7
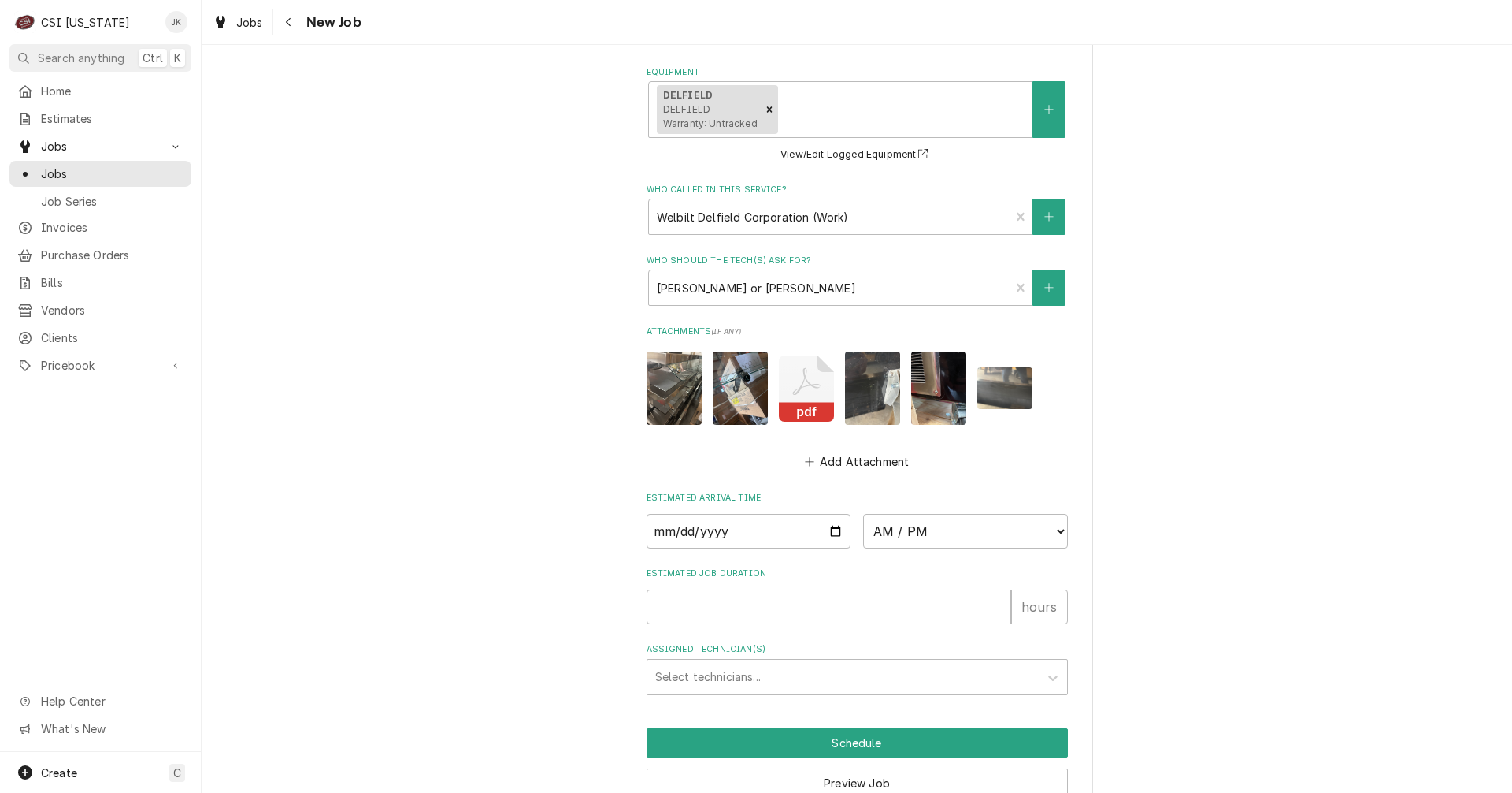
click at [660, 393] on img "Attachments" at bounding box center [674, 388] width 55 height 73
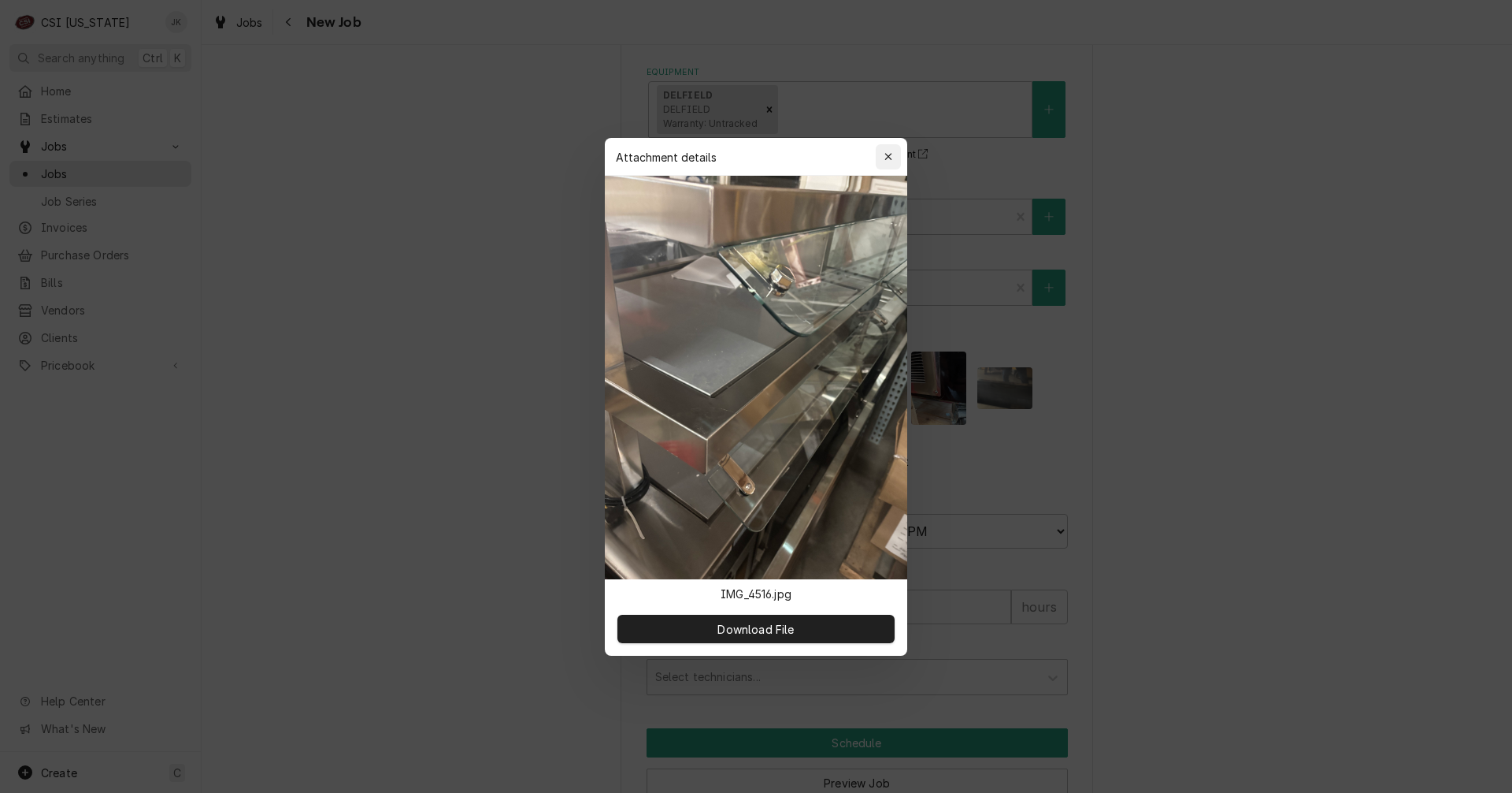
click at [884, 161] on icon "button" at bounding box center [888, 156] width 9 height 11
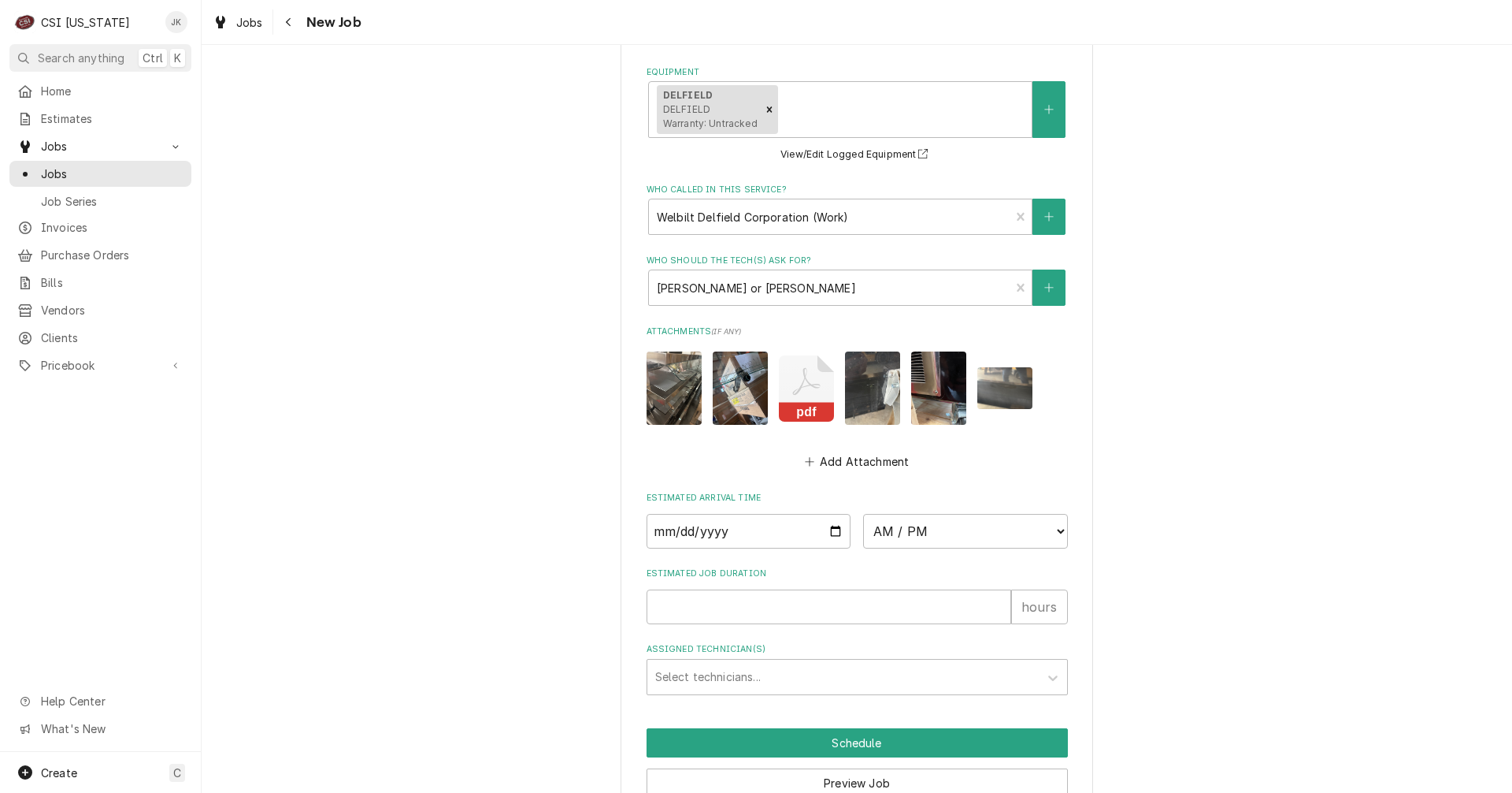
click at [927, 386] on img "Attachments" at bounding box center [939, 388] width 55 height 73
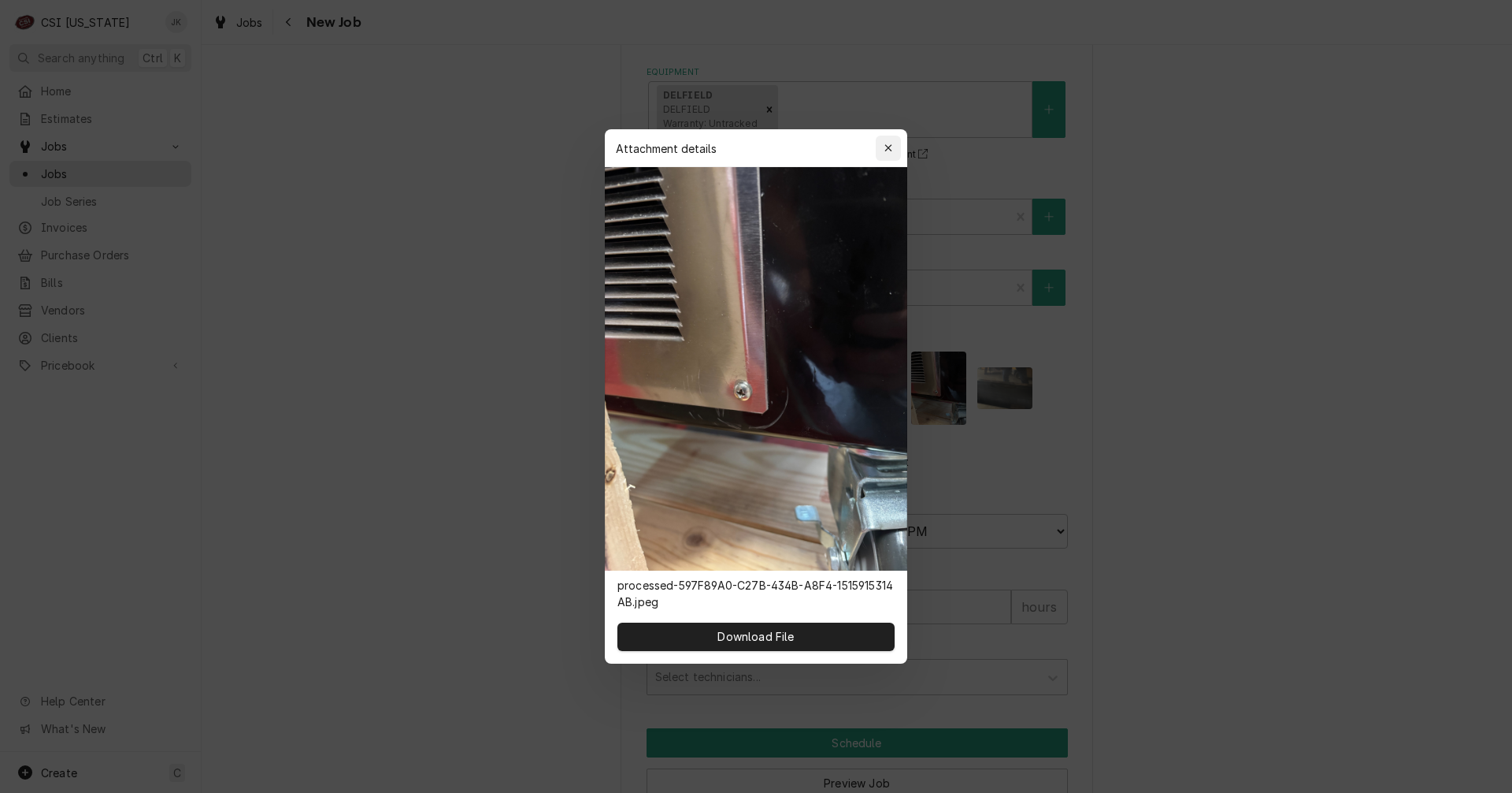
click at [884, 150] on icon "button" at bounding box center [888, 148] width 9 height 11
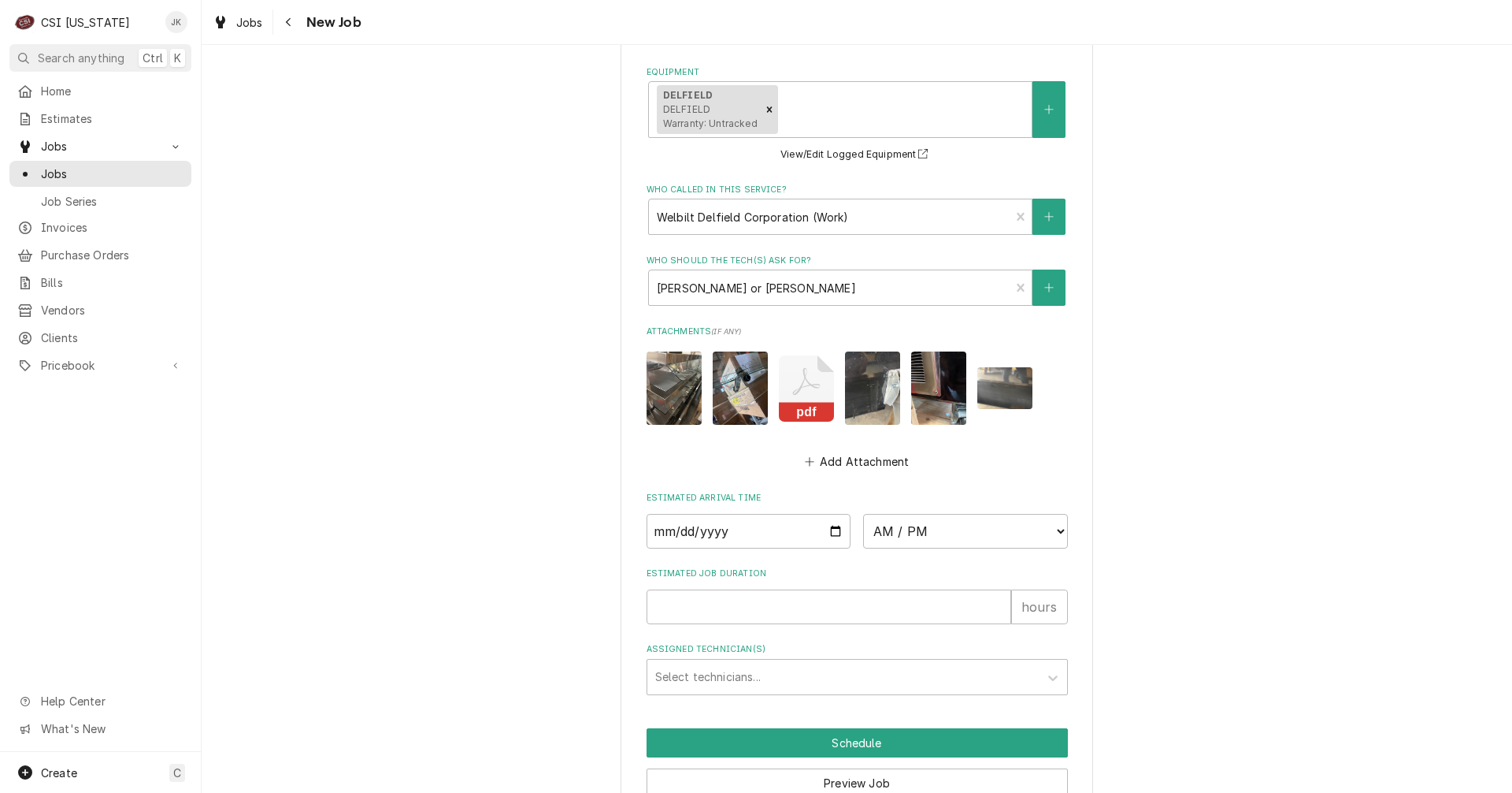
click at [1001, 381] on img "Attachments" at bounding box center [1005, 388] width 55 height 42
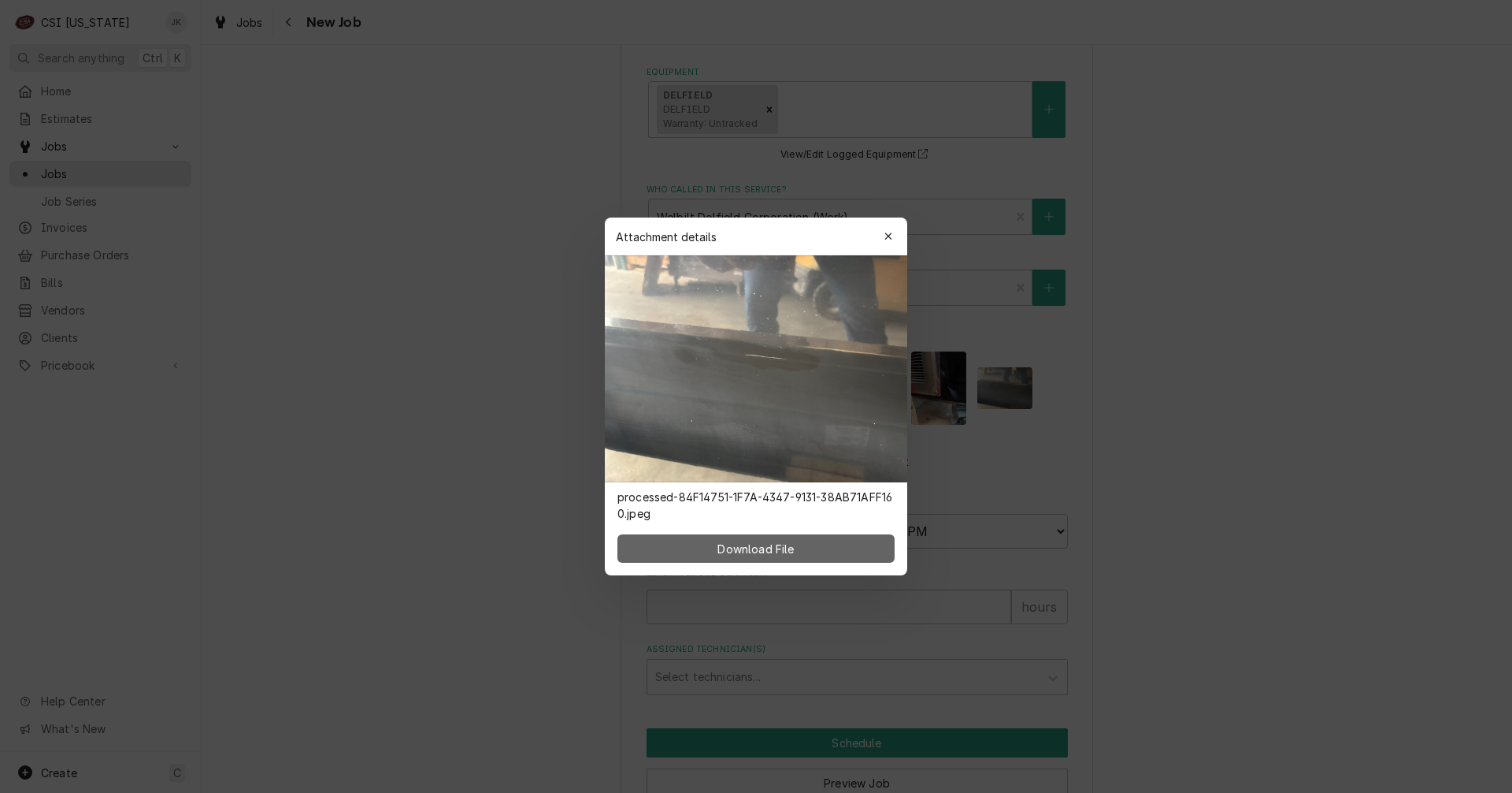
click at [757, 540] on span "Download File" at bounding box center [756, 549] width 82 height 17
click at [891, 242] on icon "button" at bounding box center [888, 236] width 9 height 11
